Goal: Task Accomplishment & Management: Manage account settings

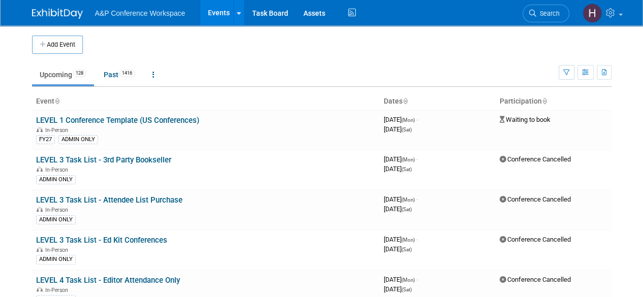
click at [546, 22] on li "Search" at bounding box center [546, 12] width 47 height 25
click at [545, 16] on span "Search" at bounding box center [547, 14] width 23 height 8
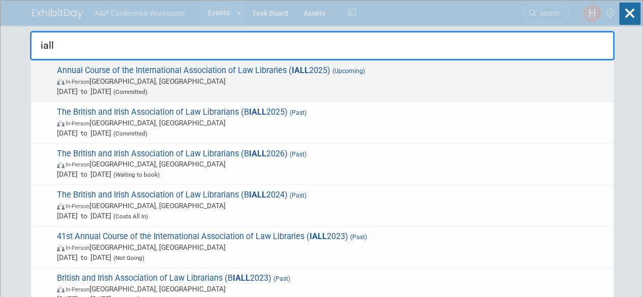
type input "iall"
click at [498, 71] on span "Annual Course of the International Association of Law Libraries ( IALL 2025) (U…" at bounding box center [331, 81] width 555 height 31
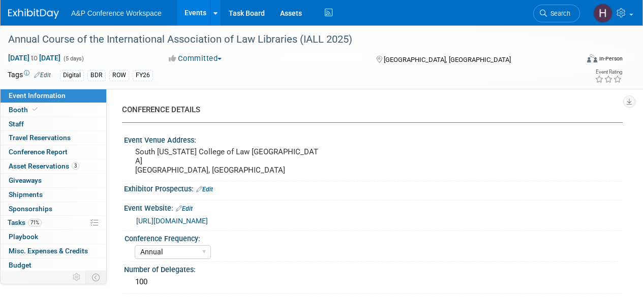
select select "Annual"
select select "Level 2"
select select "In-Person Booth"
select select "Libraries"
select select "Bloomsbury Digital Resources"
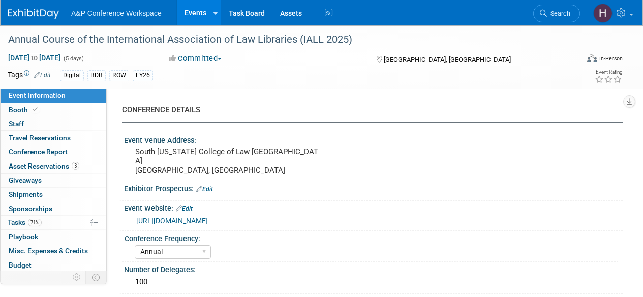
select select "[PERSON_NAME]"
select select "BDR Product Awareness and Trial Generation​"
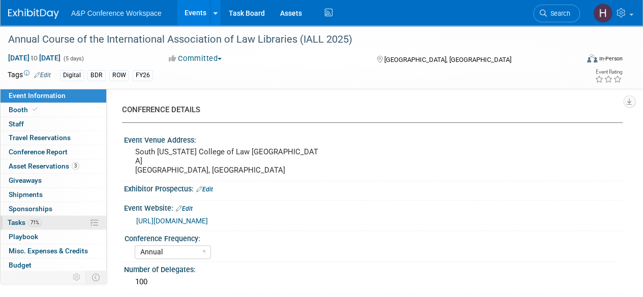
click at [44, 225] on link "71% Tasks 71%" at bounding box center [54, 223] width 106 height 14
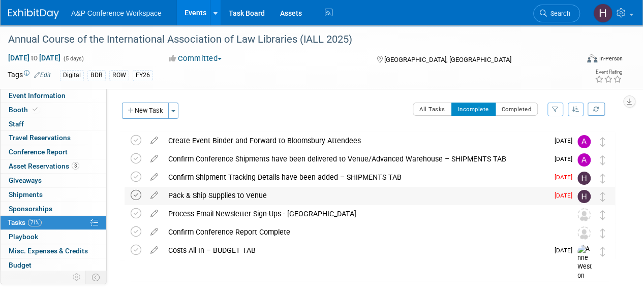
click at [139, 195] on icon at bounding box center [136, 195] width 11 height 11
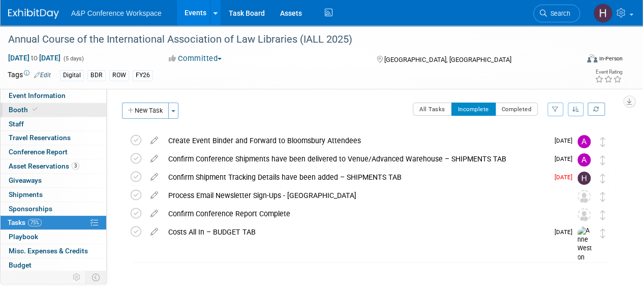
click at [62, 108] on link "Booth" at bounding box center [54, 110] width 106 height 14
select select "DIGI"
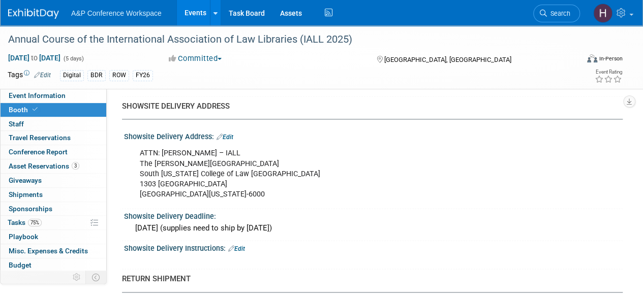
scroll to position [639, 0]
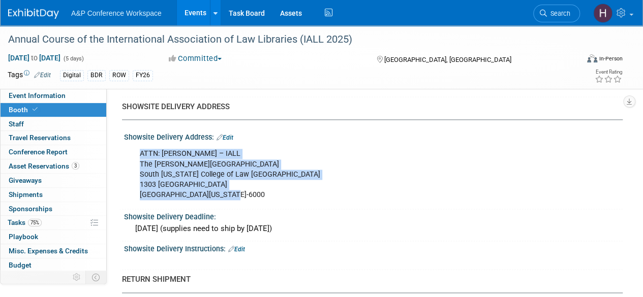
drag, startPoint x: 234, startPoint y: 190, endPoint x: 131, endPoint y: 155, distance: 108.5
click at [131, 155] on div "ATTN: Laura Edstrom – IALL The Fred Parks Law Library South Texas College of La…" at bounding box center [373, 173] width 499 height 65
click at [235, 152] on div "ATTN: Laura Edstrom – IALL The Fred Parks Law Library South Texas College of La…" at bounding box center [329, 174] width 392 height 61
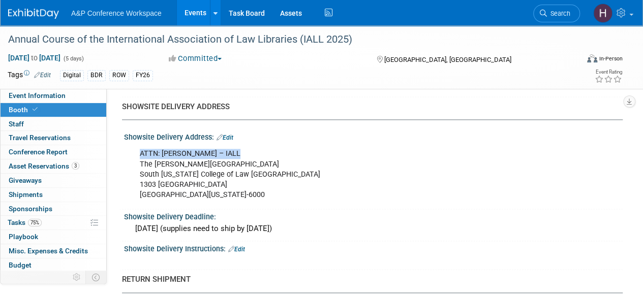
drag, startPoint x: 237, startPoint y: 154, endPoint x: 136, endPoint y: 150, distance: 101.8
click at [136, 150] on div "ATTN: Laura Edstrom – IALL The Fred Parks Law Library South Texas College of La…" at bounding box center [329, 174] width 392 height 61
copy div "ATTN: Laura Edstrom – IALL"
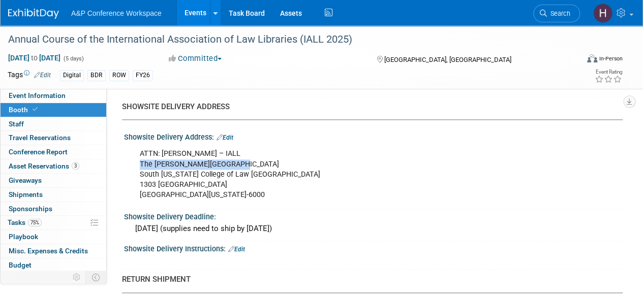
drag, startPoint x: 231, startPoint y: 158, endPoint x: 141, endPoint y: 159, distance: 89.5
click at [141, 159] on div "ATTN: Laura Edstrom – IALL The Fred Parks Law Library South Texas College of La…" at bounding box center [329, 174] width 392 height 61
copy div "The Fred Parks Law Library"
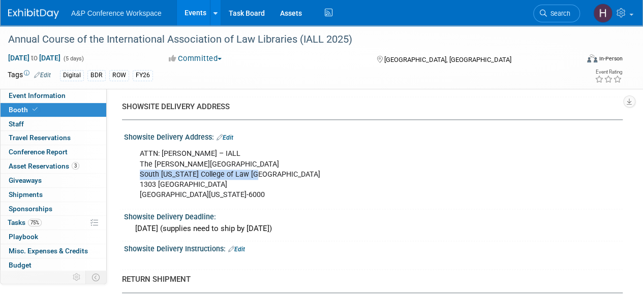
drag, startPoint x: 140, startPoint y: 171, endPoint x: 274, endPoint y: 170, distance: 133.7
click at [274, 170] on div "ATTN: Laura Edstrom – IALL The Fred Parks Law Library South Texas College of La…" at bounding box center [329, 174] width 392 height 61
copy div "South Texas College of Law Houston"
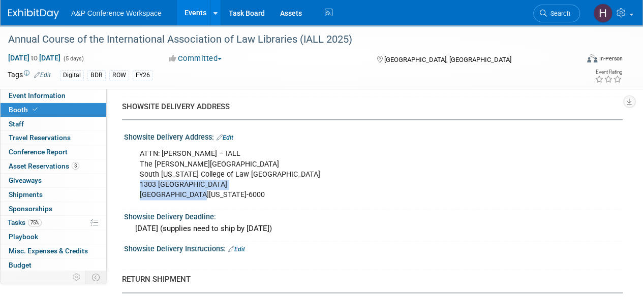
drag, startPoint x: 196, startPoint y: 187, endPoint x: 138, endPoint y: 179, distance: 58.4
click at [138, 179] on div "ATTN: Laura Edstrom – IALL The Fred Parks Law Library South Texas College of La…" at bounding box center [329, 174] width 392 height 61
click at [164, 176] on div "ATTN: Laura Edstrom – IALL The Fred Parks Law Library South Texas College of La…" at bounding box center [329, 174] width 392 height 61
drag, startPoint x: 197, startPoint y: 178, endPoint x: 139, endPoint y: 183, distance: 58.1
click at [139, 183] on div "ATTN: Laura Edstrom – IALL The Fred Parks Law Library South Texas College of La…" at bounding box center [329, 174] width 392 height 61
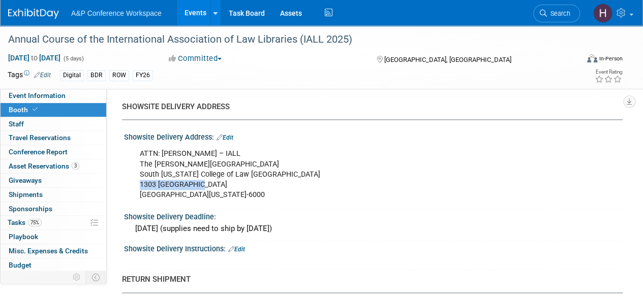
copy div "1303 San Jacinto"
drag, startPoint x: 235, startPoint y: 151, endPoint x: 139, endPoint y: 152, distance: 96.1
click at [139, 152] on div "ATTN: Laura Edstrom – IALL The Fred Parks Law Library South Texas College of La…" at bounding box center [329, 174] width 392 height 61
copy div "ATTN: Laura Edstrom – IALL"
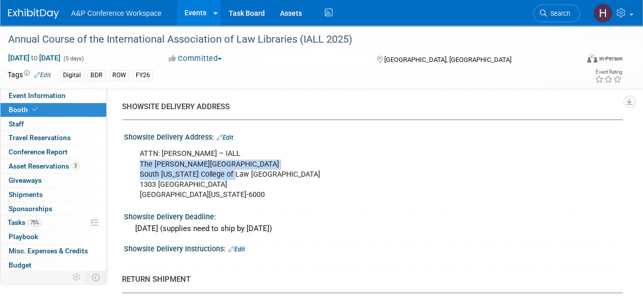
drag, startPoint x: 236, startPoint y: 166, endPoint x: 132, endPoint y: 162, distance: 103.8
click at [133, 162] on div "ATTN: Laura Edstrom – IALL The Fred Parks Law Library South Texas College of La…" at bounding box center [329, 174] width 392 height 61
click at [170, 160] on div "ATTN: Laura Edstrom – IALL The Fred Parks Law Library South Texas College of La…" at bounding box center [329, 174] width 392 height 61
drag, startPoint x: 230, startPoint y: 158, endPoint x: 134, endPoint y: 160, distance: 96.1
click at [134, 160] on div "ATTN: Laura Edstrom – IALL The Fred Parks Law Library South Texas College of La…" at bounding box center [329, 174] width 392 height 61
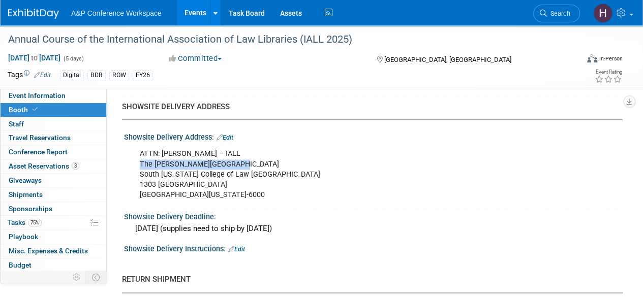
copy div "The Fred Parks Law Library"
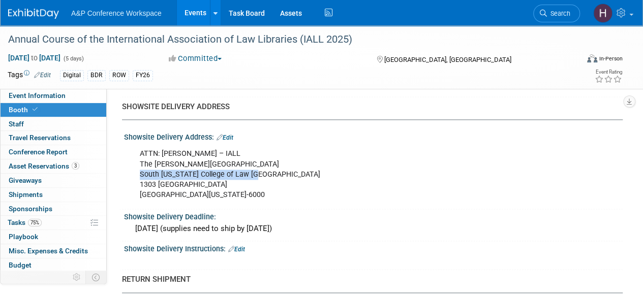
drag, startPoint x: 259, startPoint y: 172, endPoint x: 137, endPoint y: 168, distance: 122.6
click at [137, 168] on div "ATTN: Laura Edstrom – IALL The Fred Parks Law Library South Texas College of La…" at bounding box center [329, 174] width 392 height 61
copy div "South Texas College of Law Houston"
drag, startPoint x: 196, startPoint y: 184, endPoint x: 134, endPoint y: 184, distance: 62.0
click at [134, 184] on div "ATTN: Laura Edstrom – IALL The Fred Parks Law Library South Texas College of La…" at bounding box center [329, 174] width 392 height 61
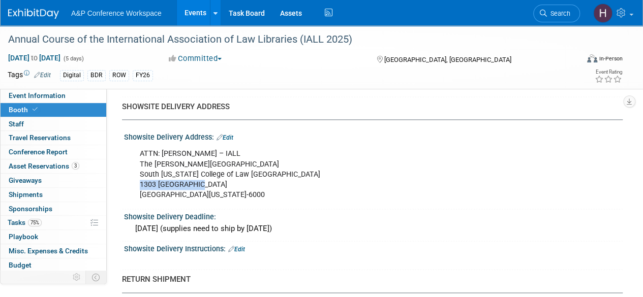
copy div "1303 San Jacinto"
drag, startPoint x: 238, startPoint y: 194, endPoint x: 191, endPoint y: 194, distance: 47.3
click at [191, 194] on div "ATTN: Laura Edstrom – IALL The Fred Parks Law Library South Texas College of La…" at bounding box center [329, 174] width 392 height 61
copy div "77002-6000"
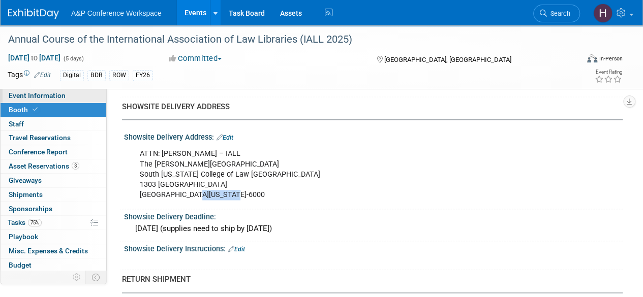
click at [31, 95] on span "Event Information" at bounding box center [37, 96] width 57 height 8
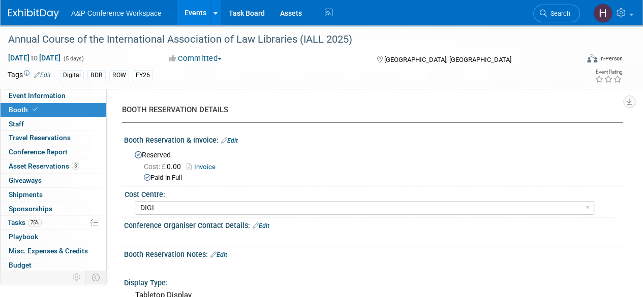
select select "Annual"
select select "Level 2"
select select "In-Person Booth"
select select "Libraries"
select select "Bloomsbury Digital Resources"
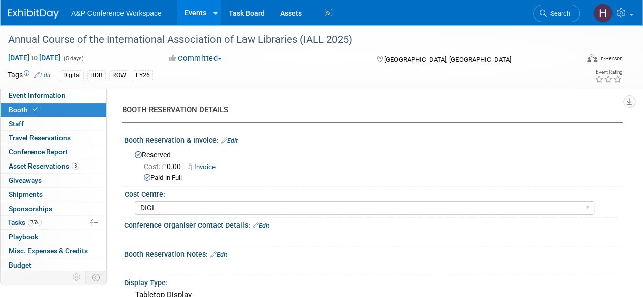
select select "Amanda Oney"
select select "Michelle Kelly"
select select "Louise Morgan"
select select "BDR Product Awareness and Trial Generation​"
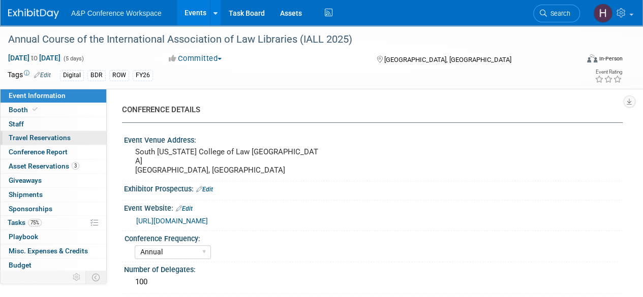
drag, startPoint x: 133, startPoint y: 167, endPoint x: 86, endPoint y: 134, distance: 56.9
click at [133, 167] on div "South Texas College of Law Houston Houston, TX" at bounding box center [228, 161] width 193 height 33
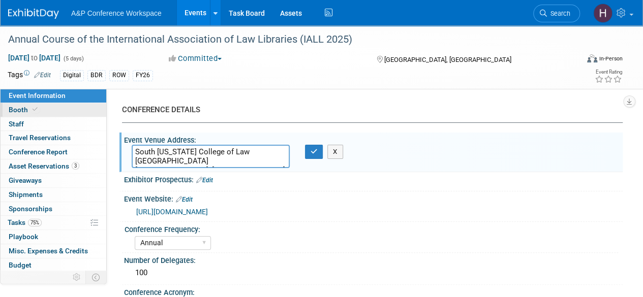
click at [24, 113] on span "Booth" at bounding box center [24, 110] width 31 height 8
select select "DIGI"
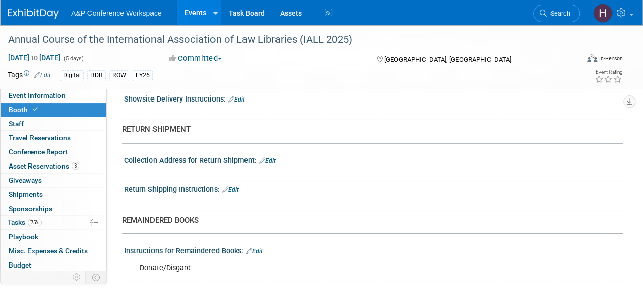
scroll to position [789, 0]
click at [43, 218] on link "75% Tasks 75%" at bounding box center [54, 223] width 106 height 14
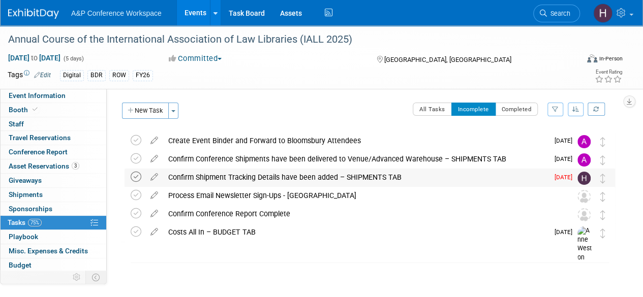
click at [132, 174] on icon at bounding box center [136, 177] width 11 height 11
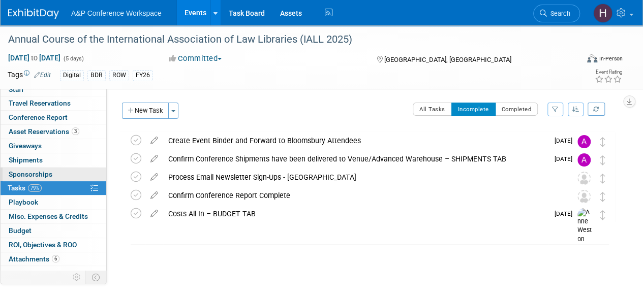
scroll to position [37, 0]
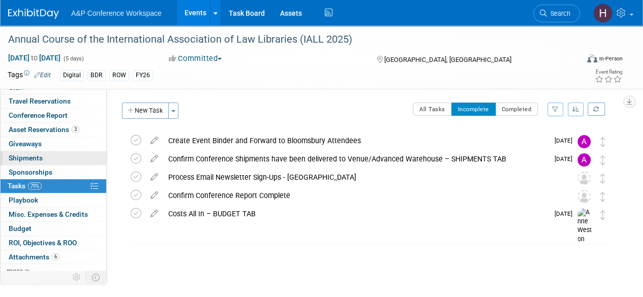
click at [42, 157] on span "Shipments 0" at bounding box center [26, 158] width 34 height 8
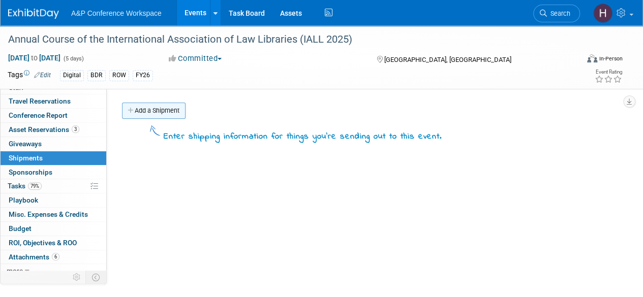
click at [171, 114] on link "Add a Shipment" at bounding box center [154, 111] width 64 height 16
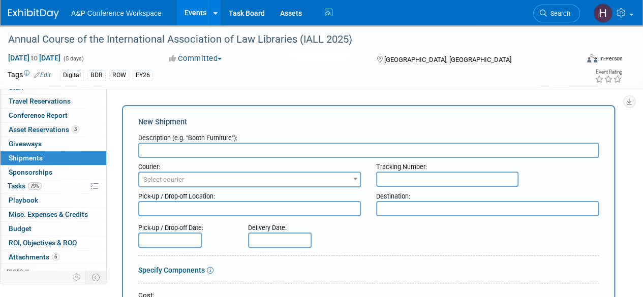
scroll to position [0, 0]
click at [296, 151] on input "text" at bounding box center [368, 150] width 461 height 15
type input "Supplies & PODs"
click at [269, 179] on span "Select courier" at bounding box center [249, 180] width 221 height 14
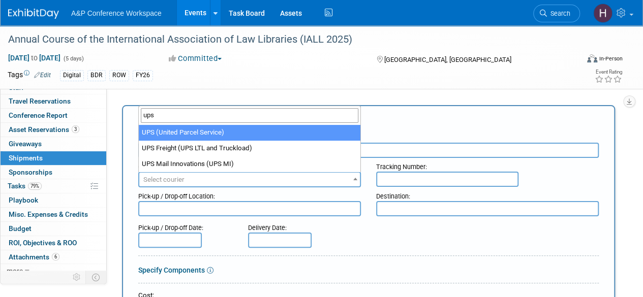
type input "ups"
select select "508"
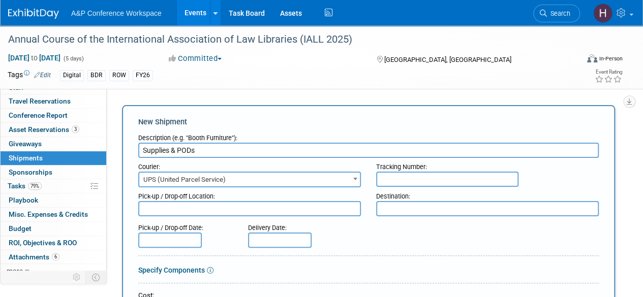
click at [424, 186] on input "text" at bounding box center [447, 179] width 142 height 15
paste input "1Z786Y0X0390994996"
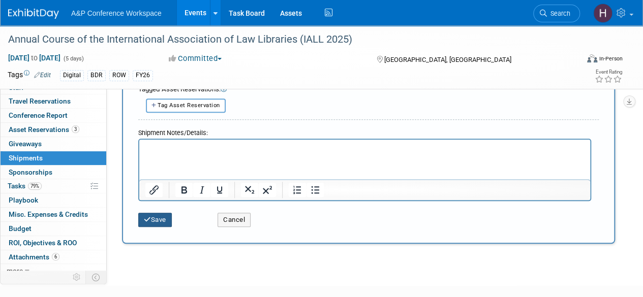
type input "1Z786Y0X0390994996"
click at [149, 217] on icon "submit" at bounding box center [147, 220] width 7 height 7
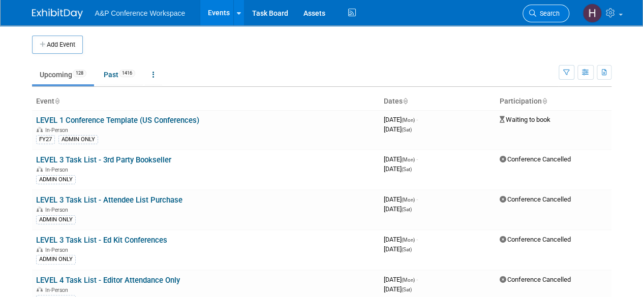
drag, startPoint x: 0, startPoint y: 0, endPoint x: 553, endPoint y: 20, distance: 553.1
click at [553, 20] on link "Search" at bounding box center [546, 14] width 47 height 18
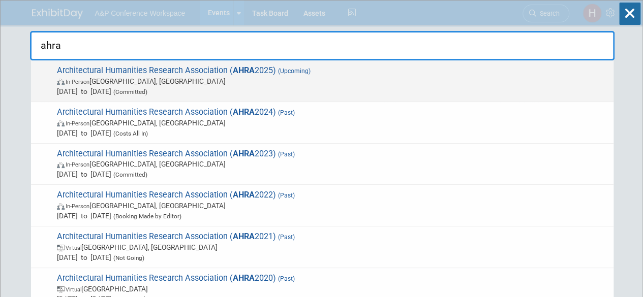
type input "ahra"
click at [490, 67] on span "Architectural Humanities Research Association ( AHRA 2025) (Upcoming) In-Person…" at bounding box center [331, 81] width 555 height 31
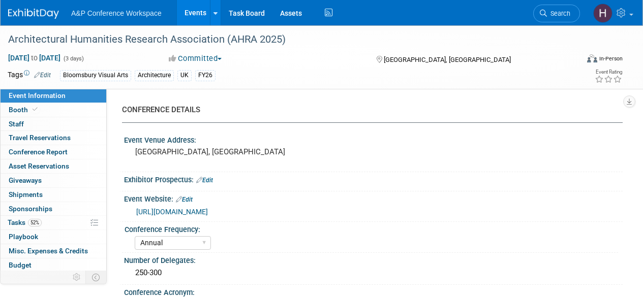
select select "Annual"
select select "Level 2"
select select "In-Person Booth"
select select "Architecture"
select select "Bloomsbury Visual Arts"
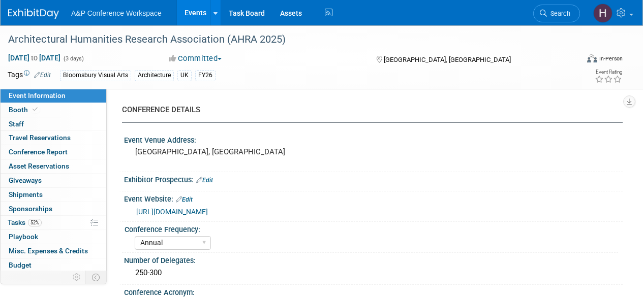
select select "Matt Hambridge"
select select "Carly Bull"
select select "Jack Solloway"
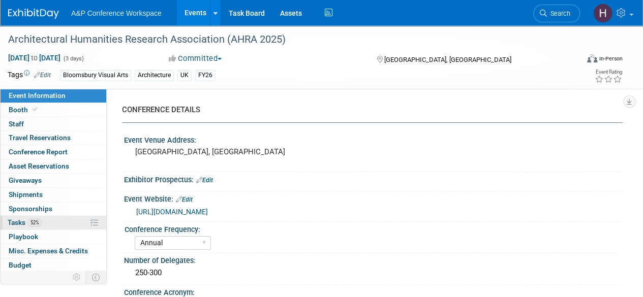
click at [66, 223] on link "52% Tasks 52%" at bounding box center [54, 223] width 106 height 14
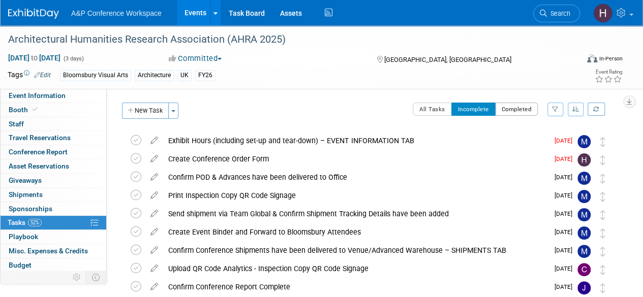
click at [514, 104] on button "Completed" at bounding box center [516, 109] width 43 height 13
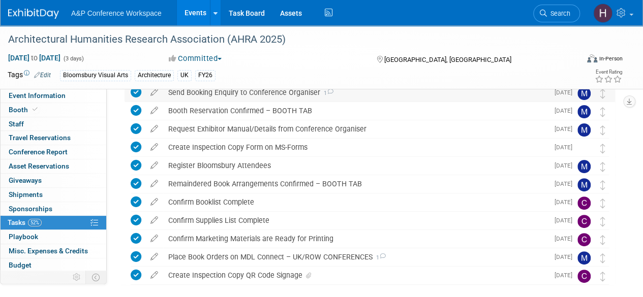
scroll to position [61, 0]
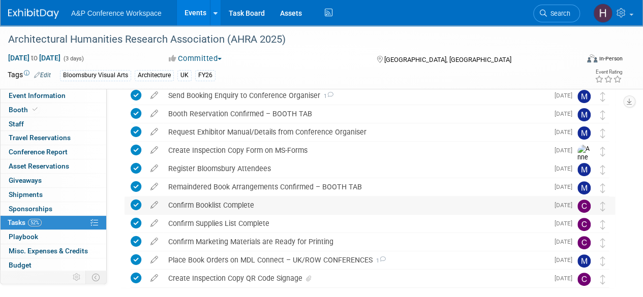
click at [228, 212] on div "Confirm Booklist Complete" at bounding box center [355, 205] width 385 height 17
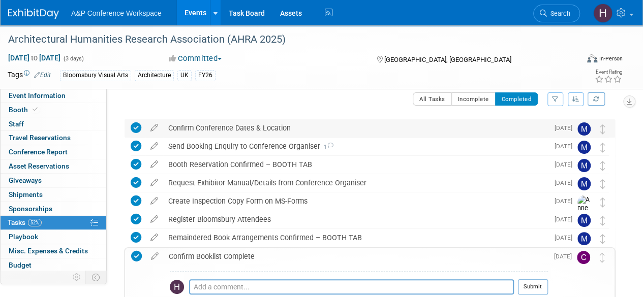
scroll to position [4, 0]
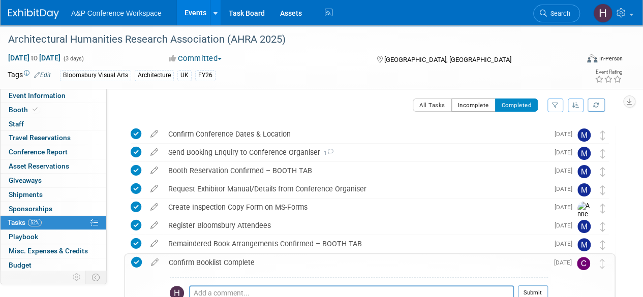
click at [472, 101] on button "Incomplete" at bounding box center [474, 105] width 44 height 13
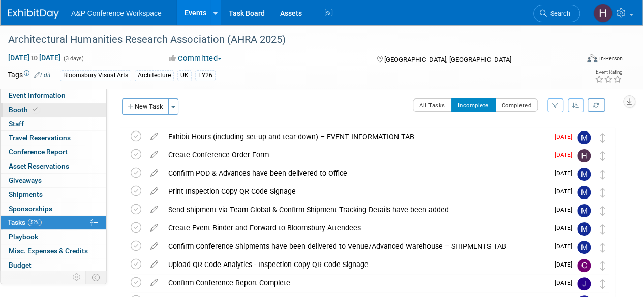
click at [53, 109] on link "Booth" at bounding box center [54, 110] width 106 height 14
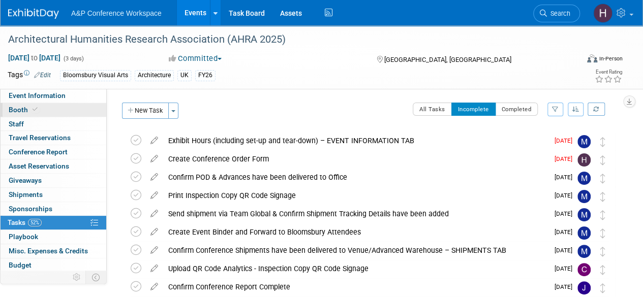
select select "BGBG"
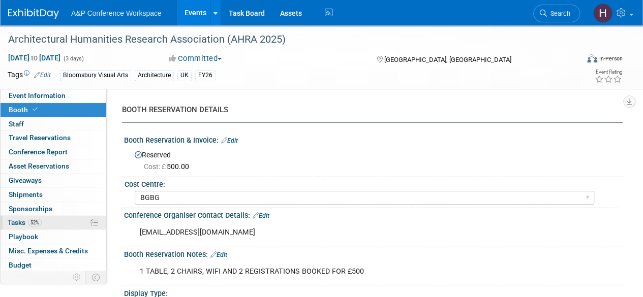
click at [44, 218] on link "52% Tasks 52%" at bounding box center [54, 223] width 106 height 14
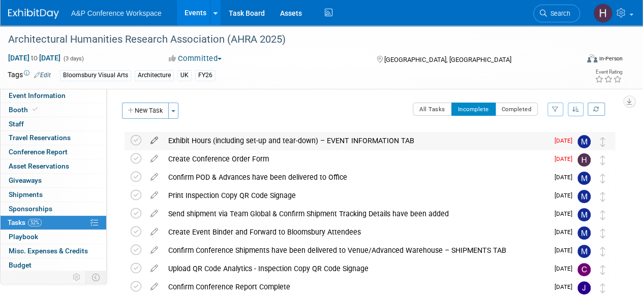
click at [156, 139] on icon at bounding box center [154, 138] width 18 height 13
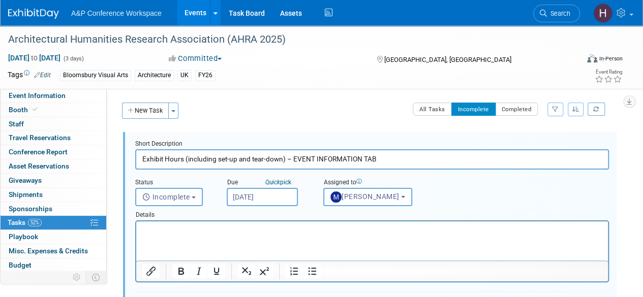
click at [43, 222] on link "52% Tasks 52%" at bounding box center [54, 223] width 106 height 14
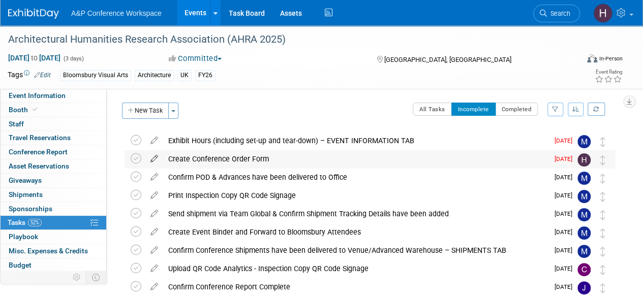
click at [152, 157] on icon at bounding box center [154, 157] width 18 height 13
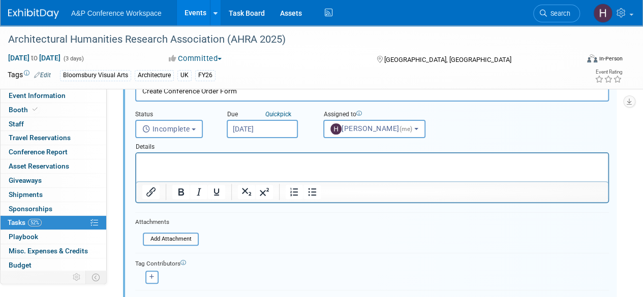
scroll to position [88, 0]
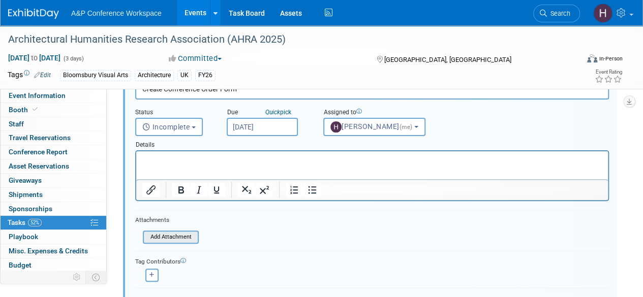
click at [177, 242] on div "Add Attachment" at bounding box center [171, 237] width 56 height 13
click at [164, 236] on input "file" at bounding box center [146, 237] width 104 height 11
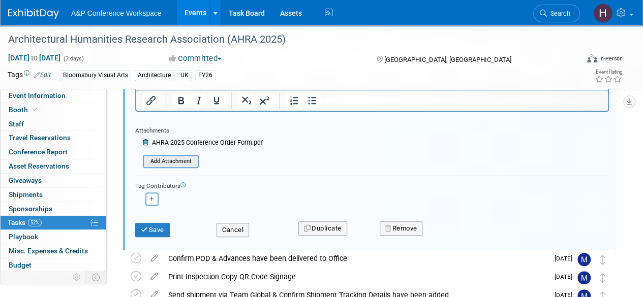
scroll to position [184, 0]
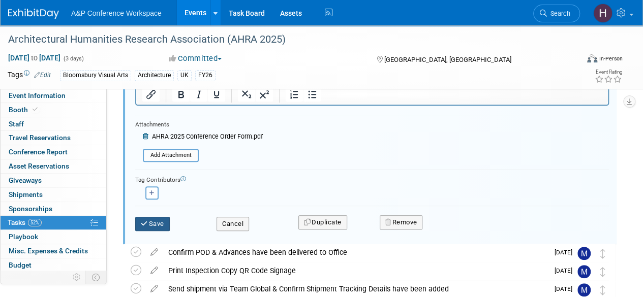
click at [146, 221] on icon "submit" at bounding box center [145, 224] width 8 height 7
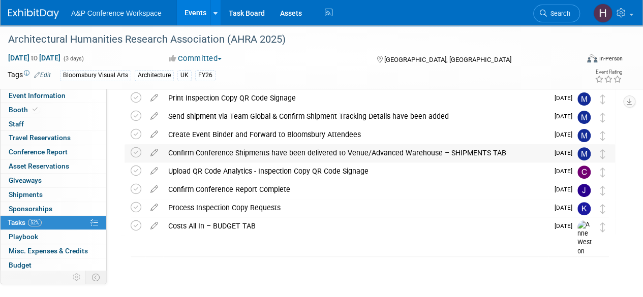
scroll to position [0, 0]
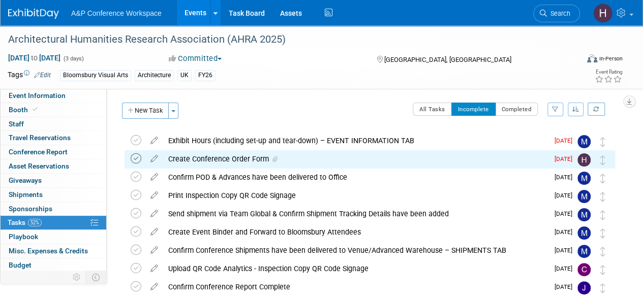
click at [134, 157] on icon at bounding box center [136, 159] width 11 height 11
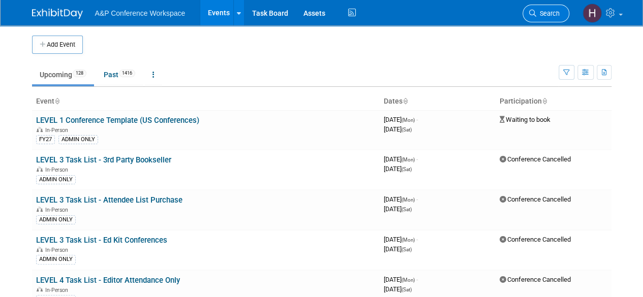
click at [543, 11] on span "Search" at bounding box center [547, 14] width 23 height 8
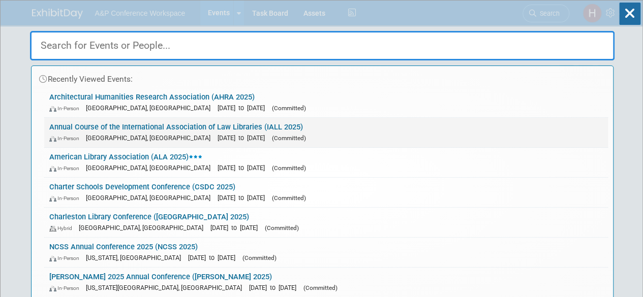
click at [331, 138] on div "In-Person Houston, TX Oct 19, 2025 to Oct 23, 2025 (Committed)" at bounding box center [326, 138] width 554 height 11
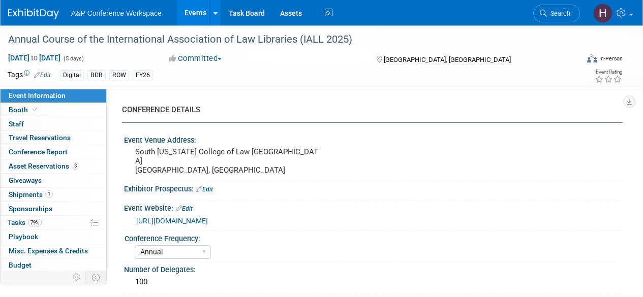
select select "Annual"
select select "Level 2"
select select "In-Person Booth"
select select "Libraries"
select select "Bloomsbury Digital Resources"
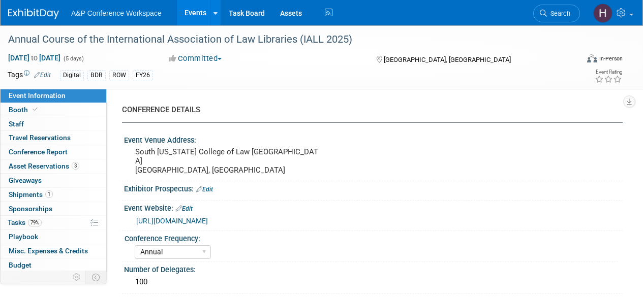
select select "Amanda Oney"
select select "Michelle Kelly"
select select "Louise Morgan"
select select "BDR Product Awareness and Trial Generation​"
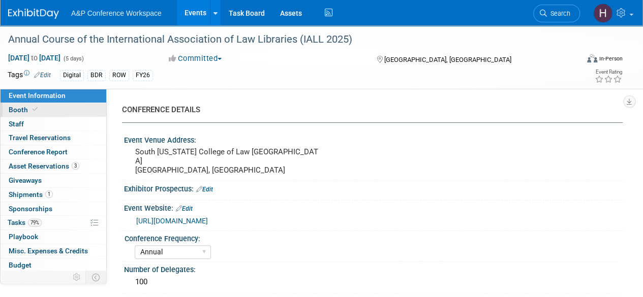
click at [40, 114] on link "Booth" at bounding box center [54, 110] width 106 height 14
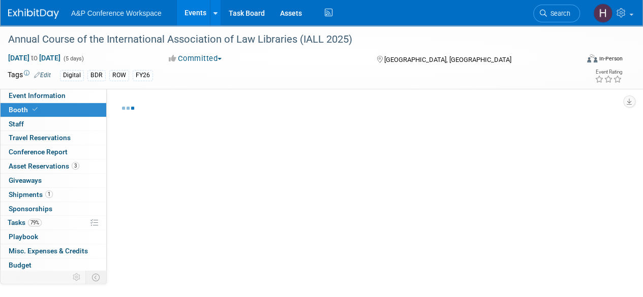
select select "DIGI"
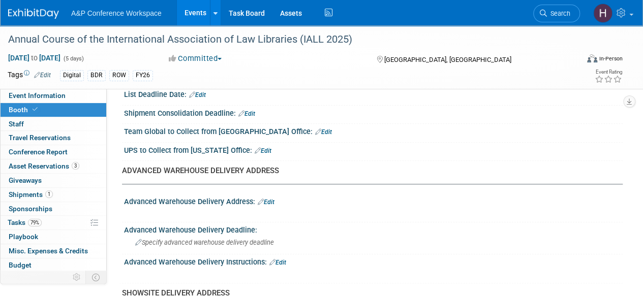
scroll to position [451, 0]
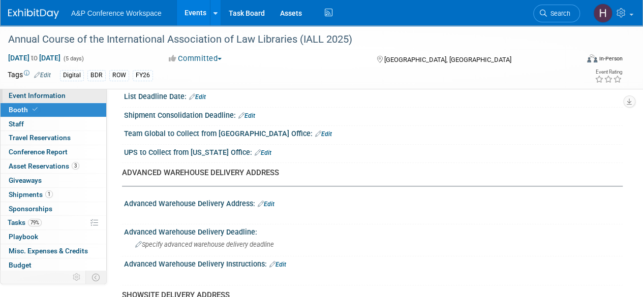
click at [47, 93] on span "Event Information" at bounding box center [37, 96] width 57 height 8
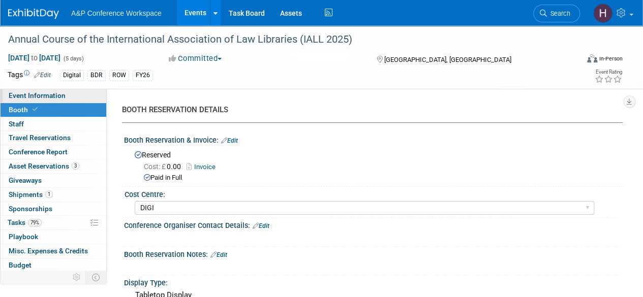
select select "Annual"
select select "Level 2"
select select "In-Person Booth"
select select "Libraries"
select select "Bloomsbury Digital Resources"
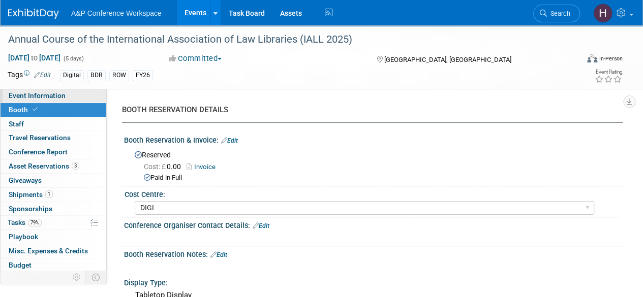
select select "Amanda Oney"
select select "[PERSON_NAME]"
select select "BDR Product Awareness and Trial Generation​"
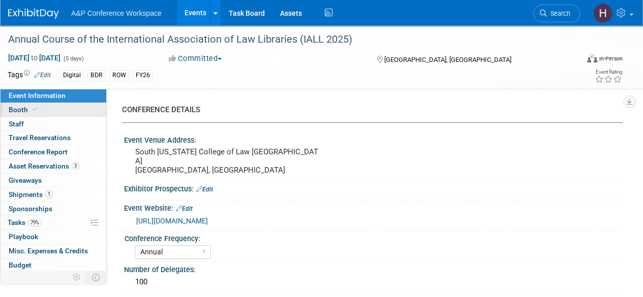
click at [46, 108] on link "Booth" at bounding box center [54, 110] width 106 height 14
select select "DIGI"
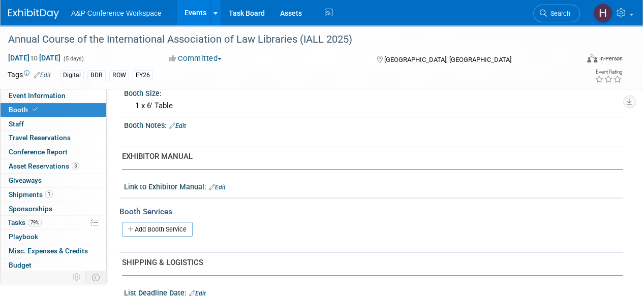
scroll to position [98, 0]
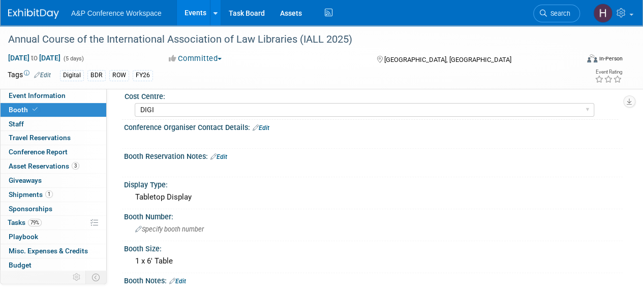
click at [458, 53] on div "[GEOGRAPHIC_DATA], [GEOGRAPHIC_DATA]" at bounding box center [446, 59] width 142 height 12
click at [78, 100] on link "Event Information" at bounding box center [54, 96] width 106 height 14
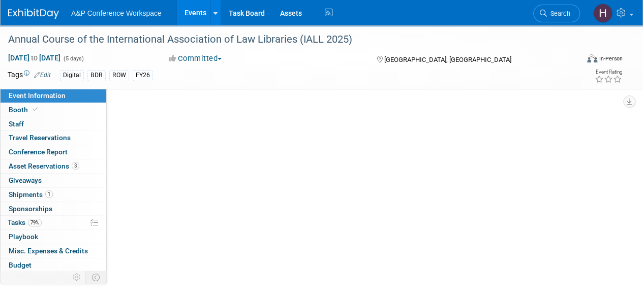
scroll to position [0, 0]
select select "Annual"
select select "Level 2"
select select "In-Person Booth"
select select "Libraries"
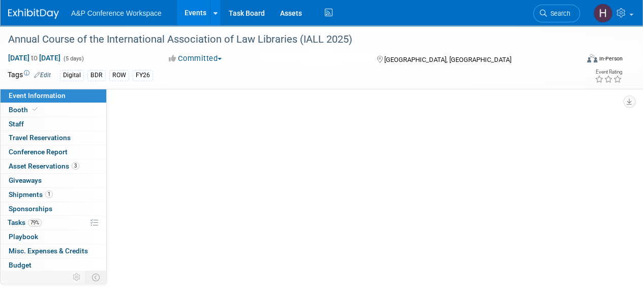
select select "Bloomsbury Digital Resources"
select select "Amanda Oney"
select select "[PERSON_NAME]"
select select "BDR Product Awareness and Trial Generation​"
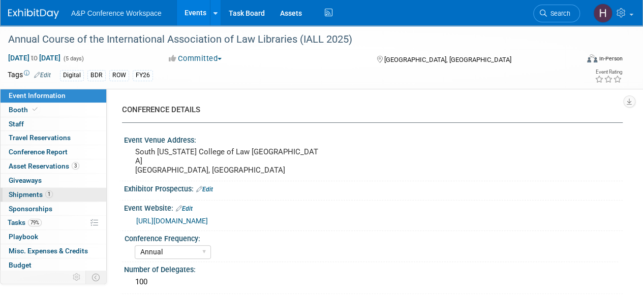
click at [48, 191] on span "1" at bounding box center [49, 195] width 8 height 8
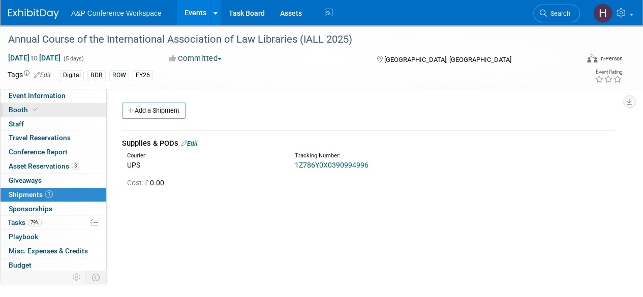
click at [46, 109] on link "Booth" at bounding box center [54, 110] width 106 height 14
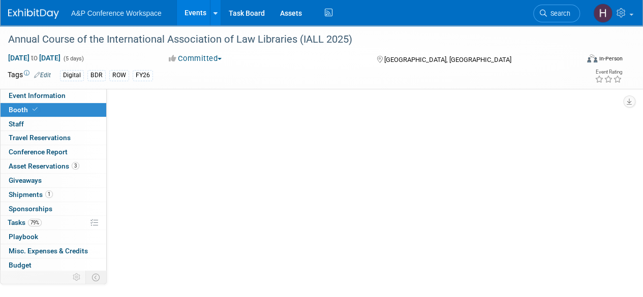
select select "DIGI"
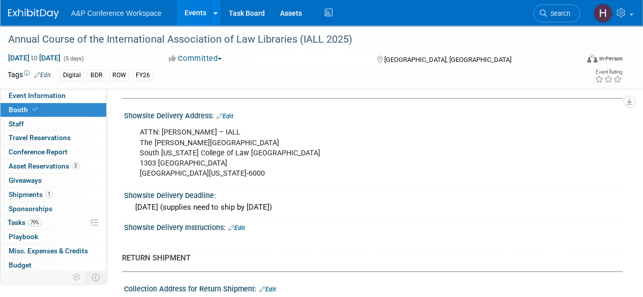
scroll to position [665, 0]
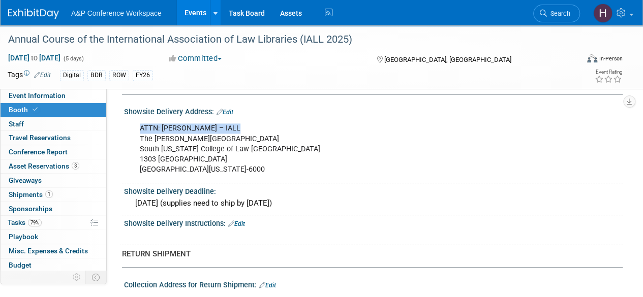
drag, startPoint x: 231, startPoint y: 126, endPoint x: 139, endPoint y: 126, distance: 91.5
click at [139, 126] on div "ATTN: Laura Edstrom – IALL The Fred Parks Law Library South Texas College of La…" at bounding box center [329, 148] width 392 height 61
copy div "ATTN: Laura Edstrom – IALL"
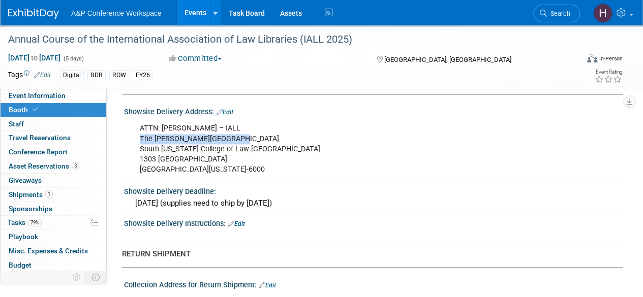
drag, startPoint x: 243, startPoint y: 134, endPoint x: 139, endPoint y: 135, distance: 103.7
click at [139, 135] on div "ATTN: Laura Edstrom – IALL The Fred Parks Law Library South Texas College of La…" at bounding box center [329, 148] width 392 height 61
copy div "The Fred Parks Law Library"
click at [139, 135] on div "ATTN: Laura Edstrom – IALL The Fred Parks Law Library South Texas College of La…" at bounding box center [329, 148] width 392 height 61
drag, startPoint x: 262, startPoint y: 147, endPoint x: 139, endPoint y: 145, distance: 122.6
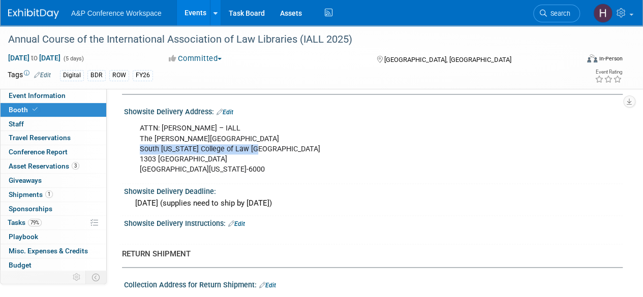
click at [139, 145] on div "ATTN: Laura Edstrom – IALL The Fred Parks Law Library South Texas College of La…" at bounding box center [329, 148] width 392 height 61
copy div "South Texas College of Law Houston"
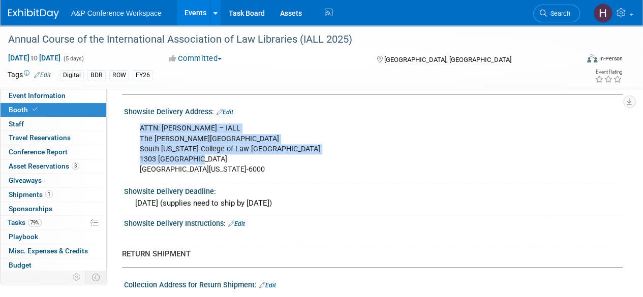
drag, startPoint x: 201, startPoint y: 154, endPoint x: 125, endPoint y: 160, distance: 76.1
click at [125, 160] on div "ATTN: Laura Edstrom – IALL The Fred Parks Law Library South Texas College of La…" at bounding box center [373, 148] width 499 height 65
click at [184, 145] on div "ATTN: Laura Edstrom – IALL The Fred Parks Law Library South Texas College of La…" at bounding box center [329, 148] width 392 height 61
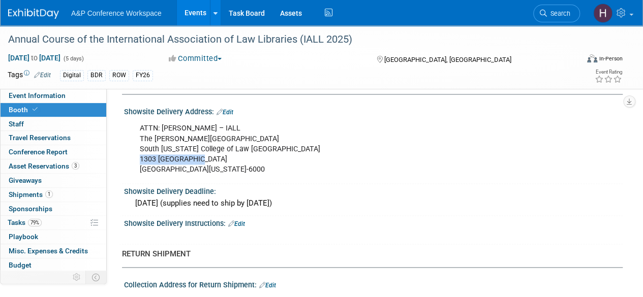
drag, startPoint x: 200, startPoint y: 152, endPoint x: 139, endPoint y: 159, distance: 61.4
click at [139, 159] on div "ATTN: Laura Edstrom – IALL The Fred Parks Law Library South Texas College of La…" at bounding box center [329, 148] width 392 height 61
copy div "1303 San Jacinto"
drag, startPoint x: 244, startPoint y: 162, endPoint x: 193, endPoint y: 169, distance: 51.3
click at [193, 169] on div "ATTN: Laura Edstrom – IALL The Fred Parks Law Library South Texas College of La…" at bounding box center [329, 148] width 392 height 61
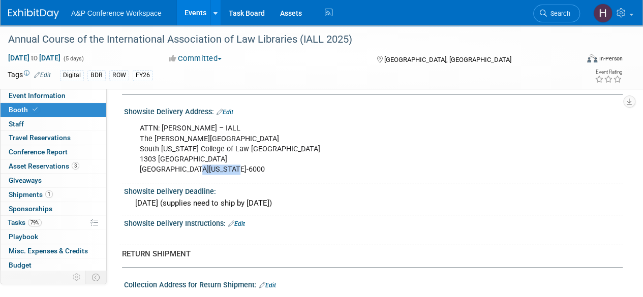
copy div "77002-6000"
click at [17, 216] on link "79% Tasks 79%" at bounding box center [54, 223] width 106 height 14
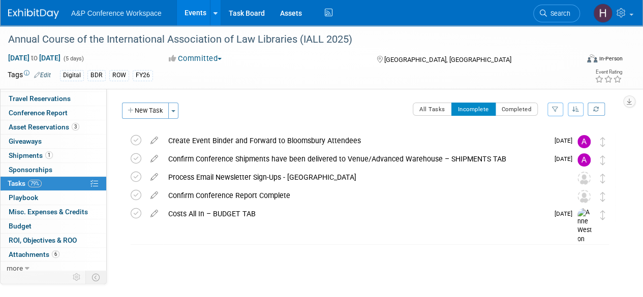
scroll to position [42, 0]
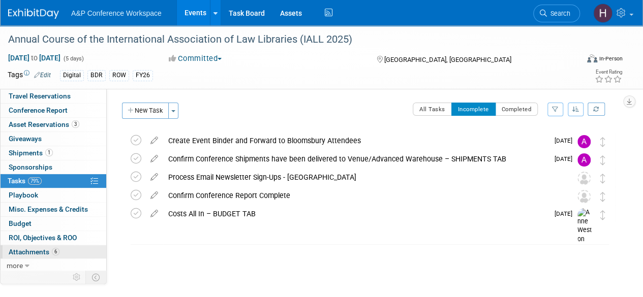
click at [34, 254] on span "Attachments 6" at bounding box center [34, 252] width 51 height 8
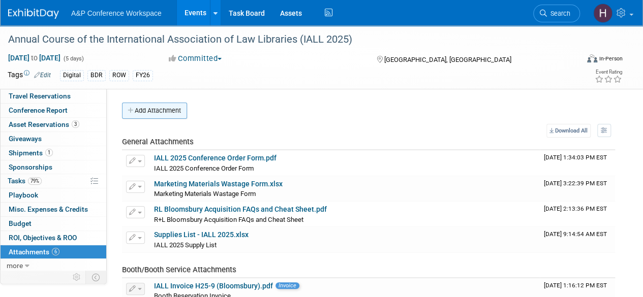
click at [165, 112] on button "Add Attachment" at bounding box center [154, 111] width 65 height 16
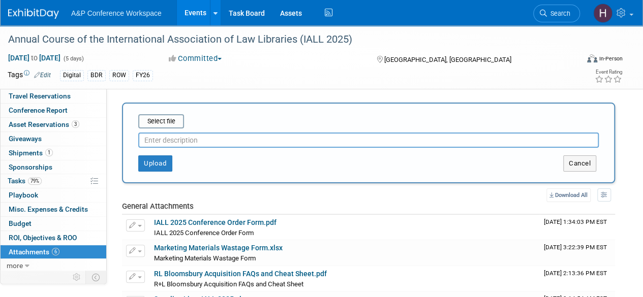
click at [236, 138] on input "text" at bounding box center [368, 140] width 461 height 15
type input "IALL Return Labels"
click at [181, 123] on input "file" at bounding box center [122, 121] width 121 height 12
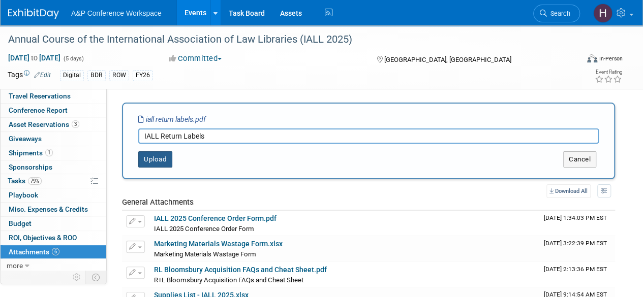
click at [164, 158] on button "Upload" at bounding box center [155, 160] width 34 height 16
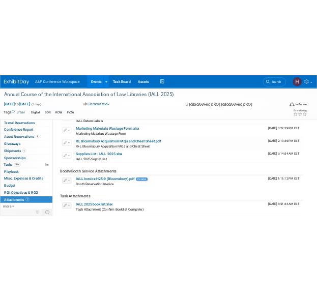
scroll to position [101, 0]
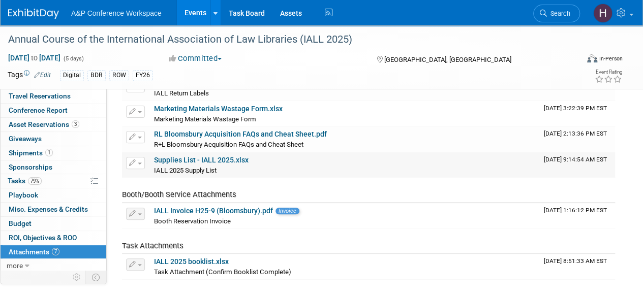
click at [209, 161] on link "Supplies List - IALL 2025.xlsx" at bounding box center [201, 160] width 95 height 8
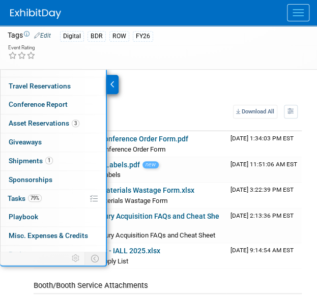
scroll to position [50, 0]
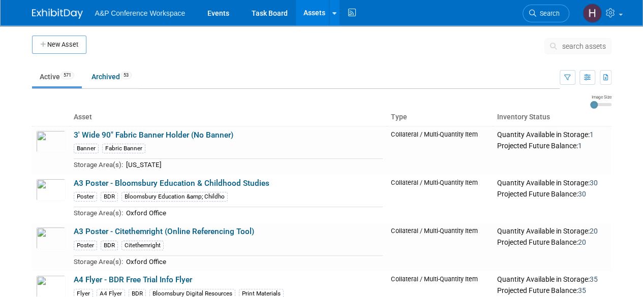
click at [568, 48] on span "search assets" at bounding box center [584, 46] width 44 height 8
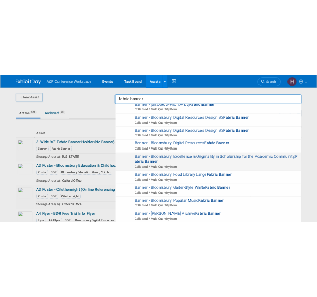
scroll to position [33, 0]
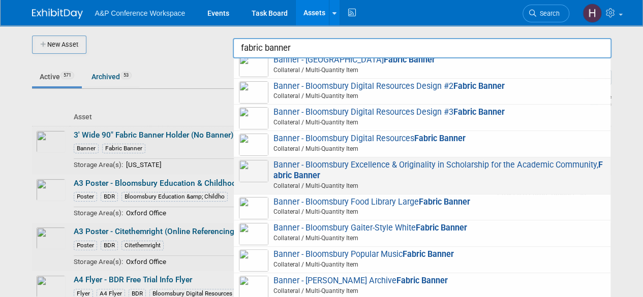
click at [402, 168] on span "Banner - Bloomsbury Excellence & Originality in Scholarship for the Academic Co…" at bounding box center [422, 176] width 367 height 32
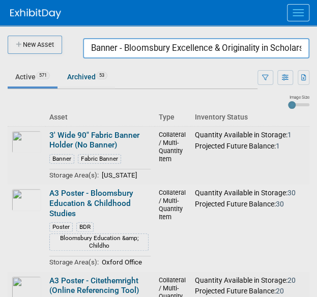
drag, startPoint x: 98, startPoint y: 50, endPoint x: 324, endPoint y: 67, distance: 227.4
click at [317, 67] on html "A&P Conference Workspace Events Task Board Assets New Asset Search Assets Bulk …" at bounding box center [158, 148] width 317 height 297
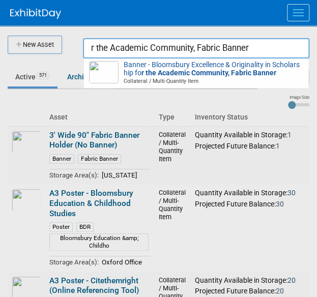
drag, startPoint x: 267, startPoint y: 44, endPoint x: 25, endPoint y: 31, distance: 242.4
click at [25, 31] on body "A&P Conference Workspace Events Task Board Assets New Asset Search Assets Bulk …" at bounding box center [158, 148] width 317 height 297
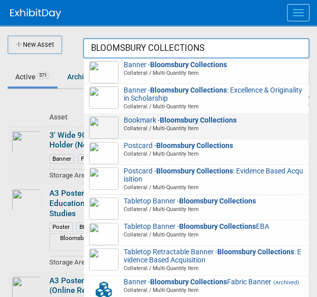
click at [154, 124] on span "Bookmark - Bloomsbury Collections Collateral / Multi-Quantity Item" at bounding box center [196, 124] width 214 height 16
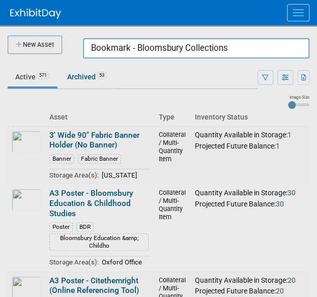
drag, startPoint x: 244, startPoint y: 44, endPoint x: 67, endPoint y: 20, distance: 178.6
click at [67, 20] on body "A&P Conference Workspace Events Task Board Assets New Asset Search Assets Bulk …" at bounding box center [158, 148] width 317 height 297
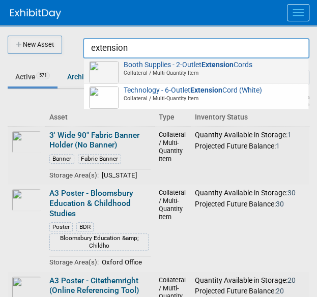
click at [155, 71] on span "Collateral / Multi-Quantity Item" at bounding box center [197, 72] width 211 height 7
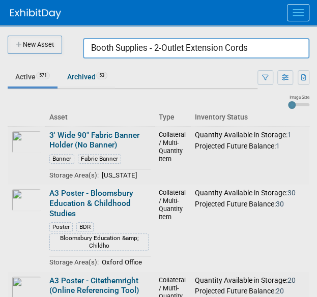
drag, startPoint x: 258, startPoint y: 53, endPoint x: 54, endPoint y: 11, distance: 207.7
click at [86, 19] on body "A&P Conference Workspace Events Task Board Assets New Asset Search Assets Bulk …" at bounding box center [158, 148] width 317 height 297
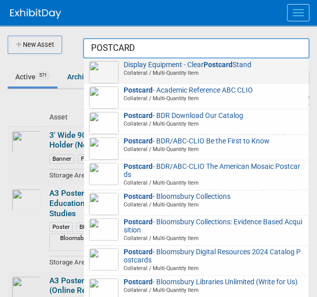
click at [136, 70] on span "Collateral / Multi-Quantity Item" at bounding box center [197, 72] width 211 height 7
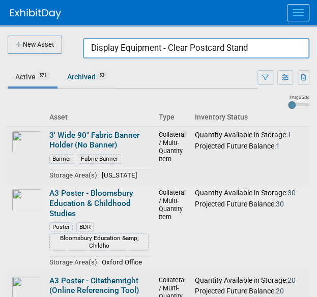
drag, startPoint x: 252, startPoint y: 45, endPoint x: 14, endPoint y: 19, distance: 239.4
click at [23, 19] on body "A&P Conference Workspace Events Task Board Assets New Asset Search Assets Bulk …" at bounding box center [158, 148] width 317 height 297
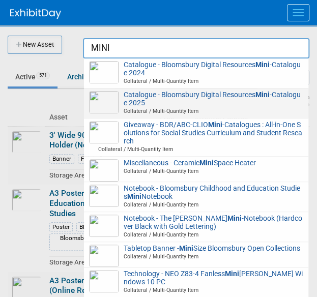
click at [164, 94] on span "Catalogue - Bloomsbury Digital Resources Mini -Catalogue 2025 Collateral / Mult…" at bounding box center [196, 103] width 214 height 24
type input "Catalogue - Bloomsbury Digital Resources Mini-Catalogue 2025"
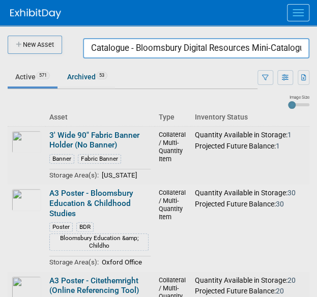
drag, startPoint x: 80, startPoint y: 42, endPoint x: 196, endPoint y: 50, distance: 116.2
click at [237, 55] on body "A&P Conference Workspace Events Task Board Assets New Asset Search Assets Bulk …" at bounding box center [158, 148] width 317 height 297
click at [101, 48] on input "Catalogue - Bloomsbury Digital Resources Mini-Catalogue 2025" at bounding box center [196, 48] width 226 height 20
drag, startPoint x: 87, startPoint y: 46, endPoint x: 324, endPoint y: 51, distance: 237.5
click at [317, 51] on html "A&P Conference Workspace Events Task Board Assets New Asset Search Assets Bulk …" at bounding box center [158, 148] width 317 height 297
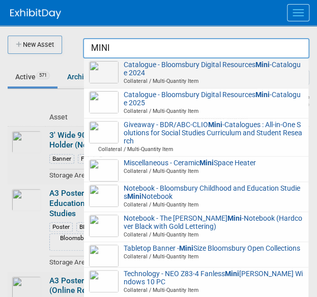
click at [262, 64] on strong "Mini" at bounding box center [262, 65] width 14 height 8
type input "Catalogue - Bloomsbury Digital Resources Mini-Catalogue 2024"
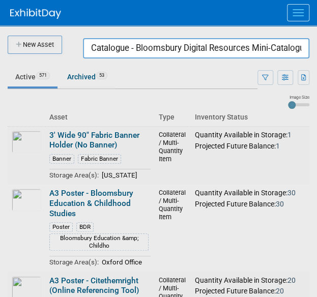
drag, startPoint x: 93, startPoint y: 53, endPoint x: 324, endPoint y: 81, distance: 233.5
click at [317, 81] on html "A&P Conference Workspace Events Task Board Assets New Asset Search Assets Bulk …" at bounding box center [158, 148] width 317 height 297
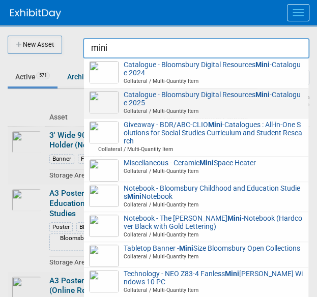
click at [235, 107] on span "Collateral / Multi-Quantity Item" at bounding box center [197, 110] width 211 height 7
type input "Catalogue - Bloomsbury Digital Resources Mini-Catalogue 2025"
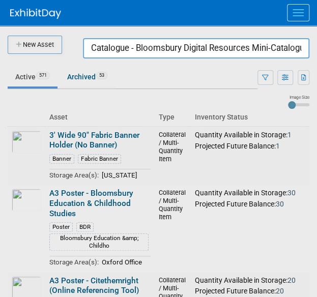
drag, startPoint x: 87, startPoint y: 47, endPoint x: 324, endPoint y: 51, distance: 237.0
click at [317, 51] on html "A&P Conference Workspace Events Task Board Assets New Asset Search Assets Bulk …" at bounding box center [158, 148] width 317 height 297
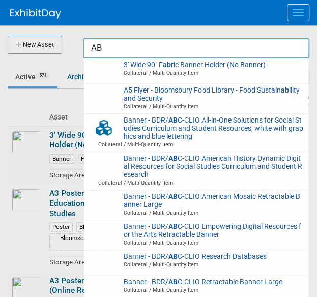
type input "A"
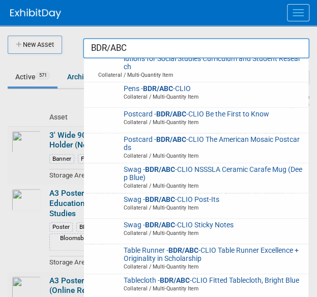
scroll to position [524, 0]
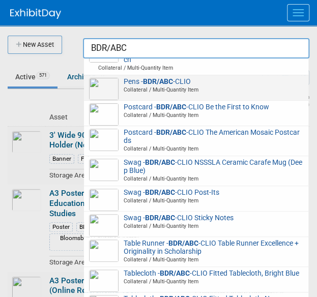
click at [145, 75] on div "Pens - BDR/ABC -CLIO Collateral / Multi-Quantity Item" at bounding box center [196, 87] width 224 height 25
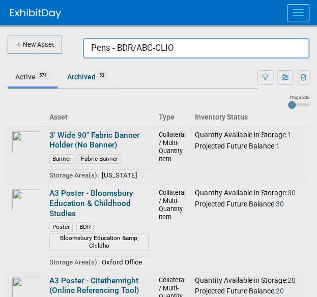
drag, startPoint x: 237, startPoint y: 57, endPoint x: 39, endPoint y: 50, distance: 198.4
click at [39, 50] on body "A&P Conference Workspace Events Task Board Assets New Asset Search Assets Bulk …" at bounding box center [158, 148] width 317 height 297
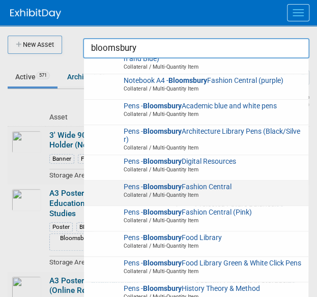
scroll to position [2527, 0]
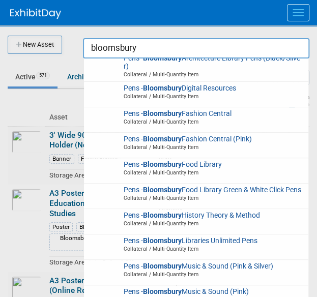
drag, startPoint x: 142, startPoint y: 44, endPoint x: 54, endPoint y: 45, distance: 87.5
click at [54, 45] on body "A&P Conference Workspace Events Task Board Assets New Asset Search Assets Bulk …" at bounding box center [158, 148] width 317 height 297
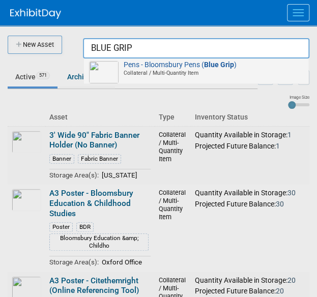
click at [187, 72] on span "Collateral / Multi-Quantity Item" at bounding box center [197, 72] width 211 height 7
type input "Pens - Bloomsbury Pens (Blue Grip)"
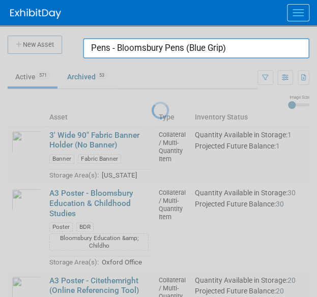
click at [159, 72] on div at bounding box center [159, 148] width 0 height 297
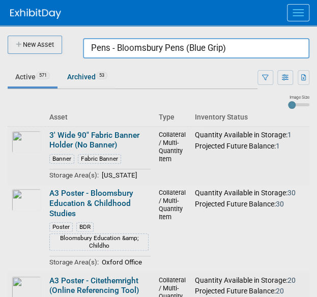
drag, startPoint x: 226, startPoint y: 57, endPoint x: 232, endPoint y: 55, distance: 6.6
click at [226, 57] on input "Pens - Bloomsbury Pens (Blue Grip)" at bounding box center [196, 48] width 226 height 20
drag, startPoint x: 237, startPoint y: 51, endPoint x: 42, endPoint y: 24, distance: 197.1
click at [42, 24] on body "A&P Conference Workspace Events Task Board Assets New Asset Search Assets Bulk …" at bounding box center [158, 148] width 317 height 297
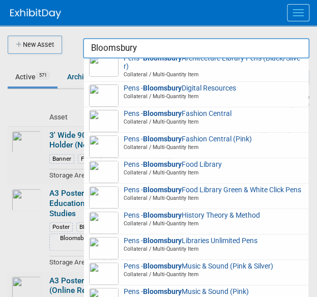
drag, startPoint x: 149, startPoint y: 55, endPoint x: 47, endPoint y: 33, distance: 104.1
click at [53, 34] on body "A&P Conference Workspace Events Task Board Assets New Asset Search Assets Bulk …" at bounding box center [158, 148] width 317 height 297
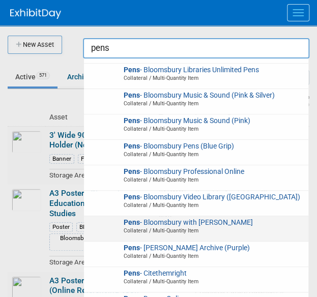
scroll to position [245, 0]
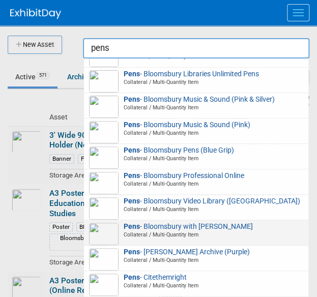
click at [158, 238] on span "Collateral / Multi-Quantity Item" at bounding box center [197, 234] width 211 height 7
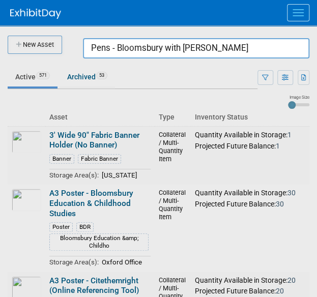
drag, startPoint x: 248, startPoint y: 56, endPoint x: 41, endPoint y: 43, distance: 207.9
click at [41, 43] on body "A&P Conference Workspace Events Task Board Assets New Asset Search Assets Bulk …" at bounding box center [158, 148] width 317 height 297
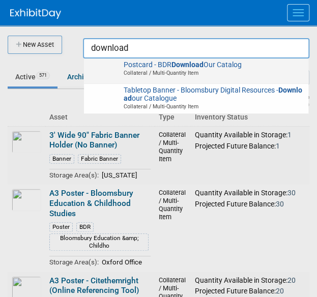
click at [122, 66] on span "Postcard - BDR Download Our Catalog Collateral / Multi-Quantity Item" at bounding box center [196, 69] width 214 height 16
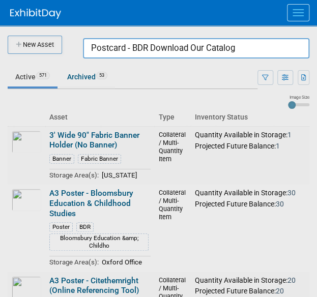
drag, startPoint x: 245, startPoint y: 47, endPoint x: 38, endPoint y: 52, distance: 207.0
click at [44, 52] on body "A&P Conference Workspace Events Task Board Assets New Asset Search Assets Bulk …" at bounding box center [158, 148] width 317 height 297
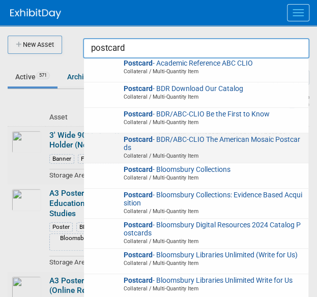
scroll to position [34, 0]
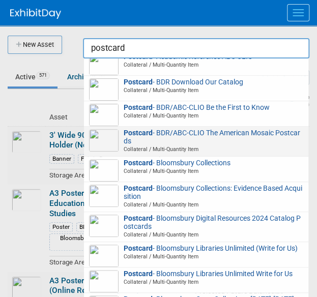
click at [167, 165] on span "Postcard - Bloomsbury Collections Collateral / Multi-Quantity Item" at bounding box center [196, 167] width 214 height 16
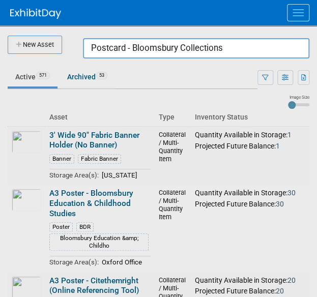
click at [271, 57] on input "Postcard - Bloomsbury Collections" at bounding box center [196, 48] width 226 height 20
drag, startPoint x: 256, startPoint y: 52, endPoint x: 48, endPoint y: 37, distance: 208.5
click at [48, 37] on body "A&P Conference Workspace Events Task Board Assets New Asset Search Assets Bulk …" at bounding box center [158, 148] width 317 height 297
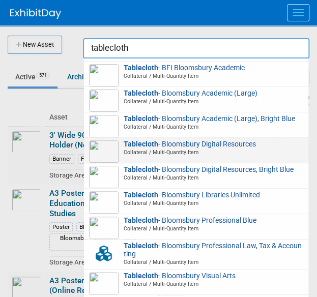
scroll to position [77, 0]
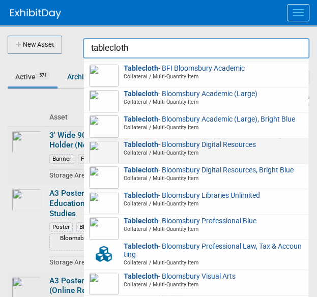
click at [150, 156] on span "Collateral / Multi-Quantity Item" at bounding box center [197, 152] width 211 height 7
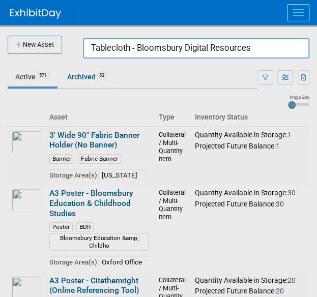
drag, startPoint x: 268, startPoint y: 48, endPoint x: 43, endPoint y: 20, distance: 226.9
click at [43, 20] on body "A&P Conference Workspace Events Task Board Assets New Asset Search Assets Bulk …" at bounding box center [158, 148] width 317 height 297
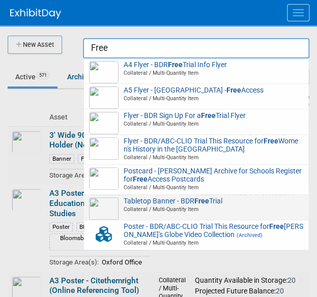
click at [177, 200] on span "Tabletop Banner - BDR Free Trial Collateral / Multi-Quantity Item" at bounding box center [196, 205] width 214 height 16
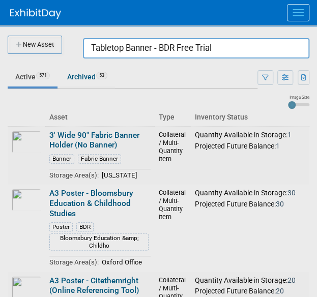
drag, startPoint x: 225, startPoint y: 44, endPoint x: 13, endPoint y: 25, distance: 212.4
click at [13, 25] on body "A&P Conference Workspace Events Task Board Assets New Asset Search Assets Bulk …" at bounding box center [158, 148] width 317 height 297
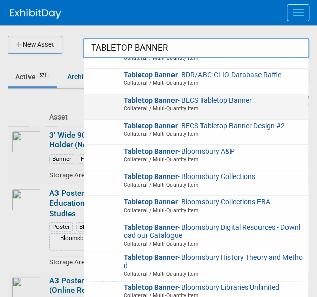
scroll to position [73, 0]
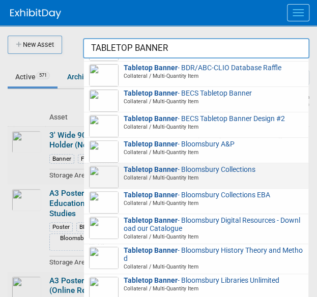
click at [155, 172] on strong "Tabletop Banner" at bounding box center [151, 169] width 54 height 8
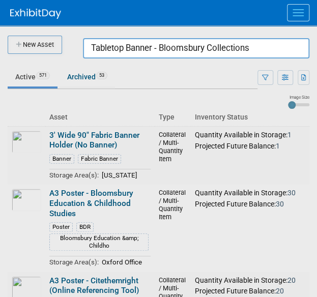
drag, startPoint x: 267, startPoint y: 52, endPoint x: 24, endPoint y: 39, distance: 243.9
click at [24, 39] on body "A&P Conference Workspace Events Task Board Assets New Asset Search Assets Bulk …" at bounding box center [158, 148] width 317 height 297
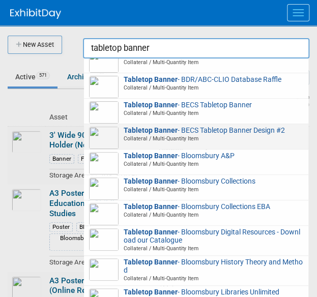
scroll to position [63, 0]
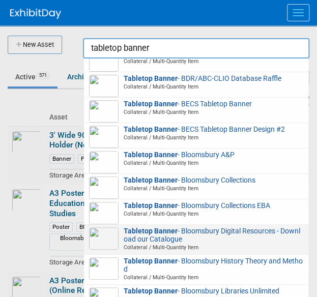
click at [147, 230] on strong "Tabletop Banner" at bounding box center [151, 231] width 54 height 8
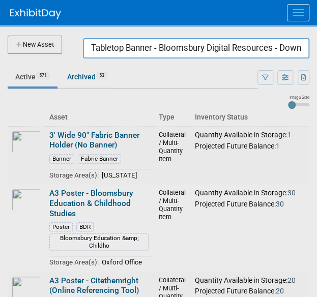
drag, startPoint x: 83, startPoint y: 52, endPoint x: 324, endPoint y: 61, distance: 241.2
click at [317, 61] on html "A&P Conference Workspace Events Task Board Assets New Asset Search Assets Bulk …" at bounding box center [158, 148] width 317 height 297
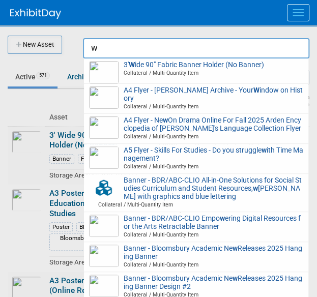
scroll to position [0, 0]
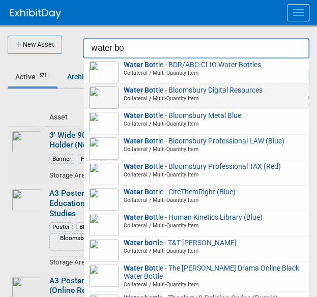
click at [262, 98] on span "Collateral / Multi-Quantity Item" at bounding box center [197, 98] width 211 height 7
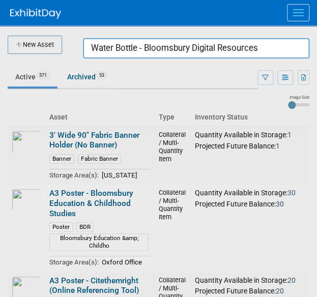
drag, startPoint x: 272, startPoint y: 49, endPoint x: 37, endPoint y: 35, distance: 235.4
click at [37, 35] on body "A&P Conference Workspace Events Task Board Assets New Asset Search Assets Bulk …" at bounding box center [158, 148] width 317 height 297
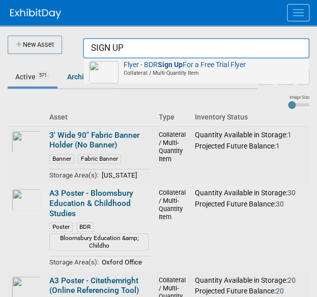
click at [120, 71] on span "Collateral / Multi-Quantity Item" at bounding box center [197, 72] width 211 height 7
type input "Flyer - BDR Sign Up For a Free Trial Flyer"
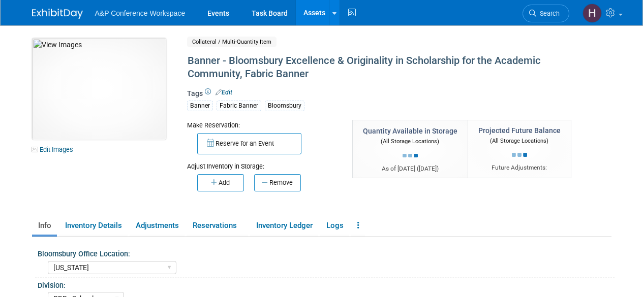
select select "[US_STATE]"
select select "BDR - Schools"
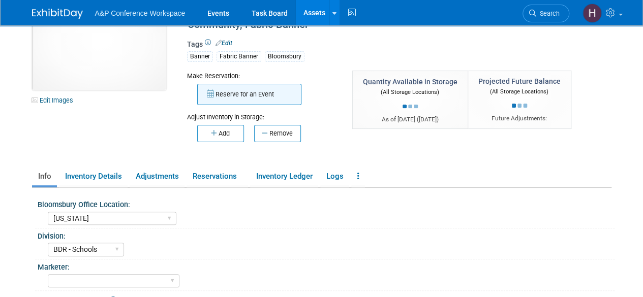
scroll to position [50, 0]
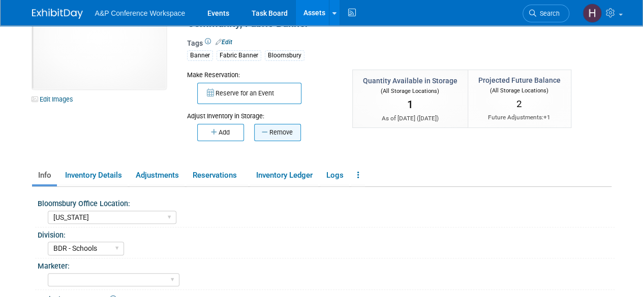
click at [269, 137] on button "Remove" at bounding box center [277, 132] width 47 height 17
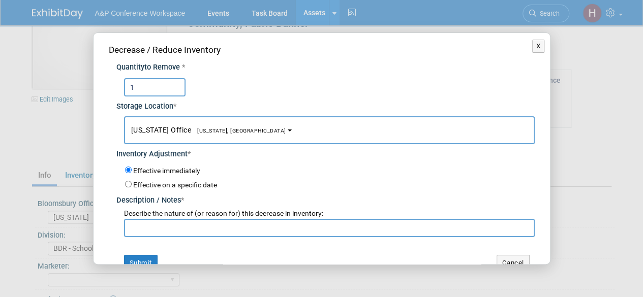
type input "1"
click at [236, 234] on input "text" at bounding box center [329, 228] width 411 height 18
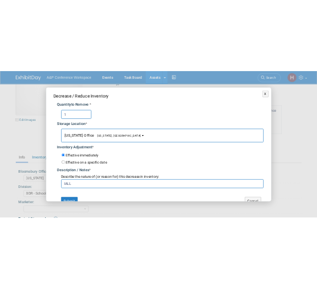
scroll to position [16, 0]
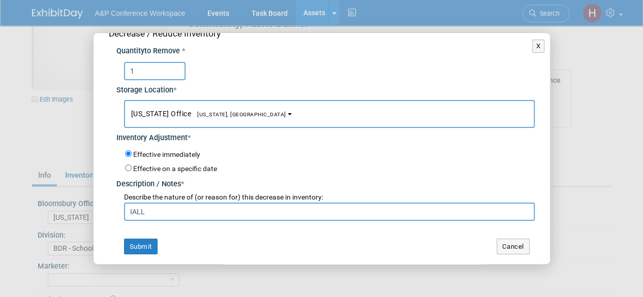
type input "IALL"
click at [135, 228] on div "Decrease / Reduce Inventory Quantity to Remove * 1 Storage Location * [US_STATE…" at bounding box center [322, 141] width 457 height 249
click at [155, 255] on div "Decrease / Reduce Inventory Quantity to Remove * 1 Storage Location * [US_STATE…" at bounding box center [322, 141] width 457 height 249
click at [149, 251] on button "Submit" at bounding box center [141, 247] width 34 height 16
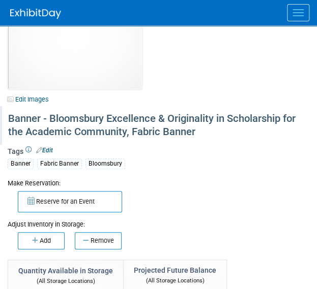
click at [98, 142] on div "Banner - Bloomsbury Excellence & Originality in Scholarship for the Academic Co…" at bounding box center [158, 125] width 317 height 39
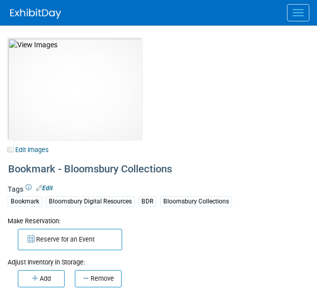
select select "[GEOGRAPHIC_DATA], [US_STATE]"
select select "BDR - Libraries"
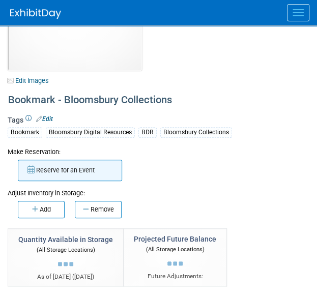
scroll to position [71, 0]
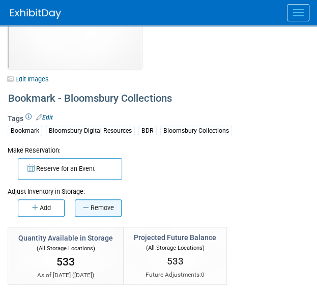
click at [81, 207] on button "Remove" at bounding box center [98, 207] width 47 height 17
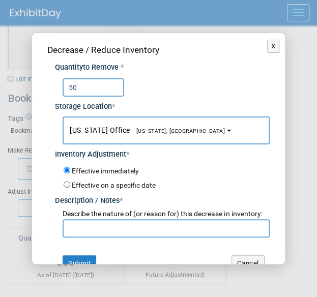
type input "50"
click at [110, 237] on input "text" at bounding box center [166, 228] width 206 height 18
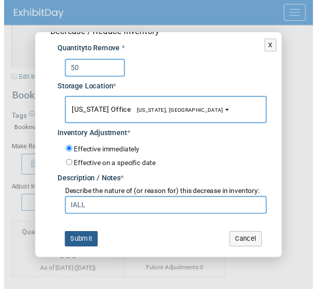
scroll to position [26, 0]
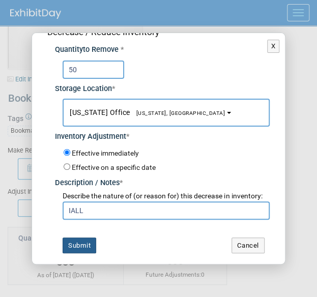
type input "IALL"
click at [84, 242] on button "Submit" at bounding box center [80, 245] width 34 height 16
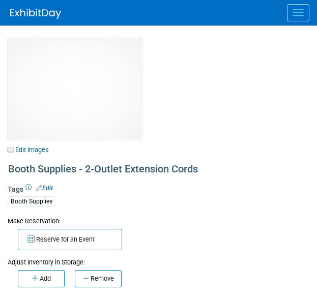
select select "[US_STATE]"
select select "BDR - Libraries"
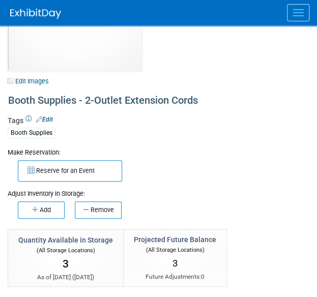
scroll to position [69, 0]
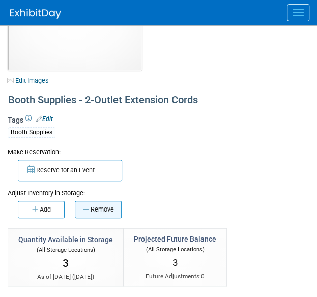
click at [95, 207] on button "Remove" at bounding box center [98, 209] width 47 height 17
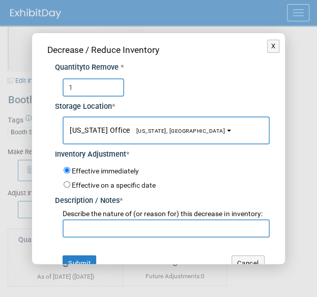
type input "1"
click at [91, 237] on input "text" at bounding box center [166, 228] width 206 height 18
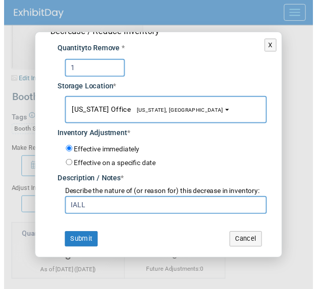
scroll to position [26, 0]
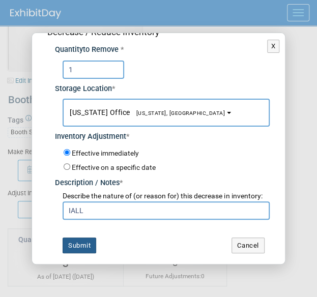
type input "IALL"
click at [83, 243] on button "Submit" at bounding box center [80, 245] width 34 height 16
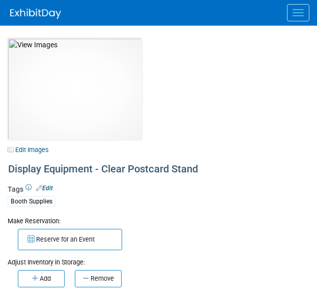
select select "[US_STATE]"
select select "BDR - Libraries"
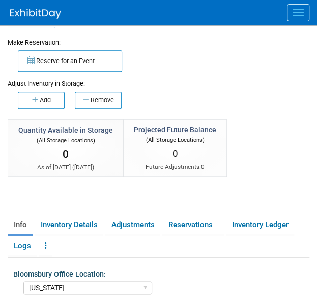
scroll to position [181, 0]
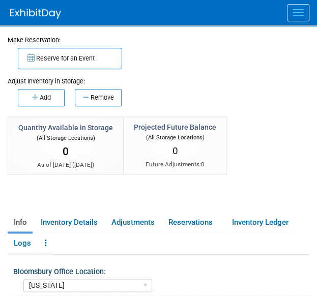
click at [45, 116] on td "Quantity Available in Storage (All Storage Locations) 0 As of today ( Oct 3, 20…" at bounding box center [65, 145] width 115 height 58
click at [33, 102] on button "Add" at bounding box center [41, 97] width 47 height 17
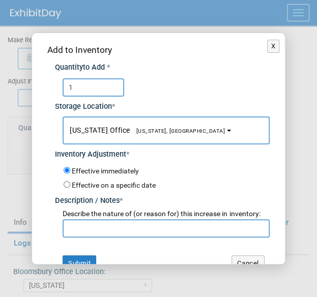
type input "1"
click at [100, 229] on input "text" at bounding box center [166, 228] width 206 height 18
type input "M"
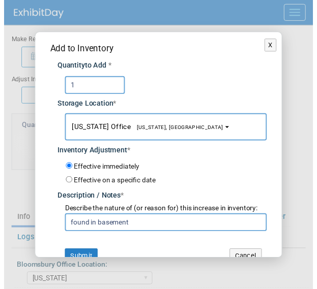
scroll to position [16, 0]
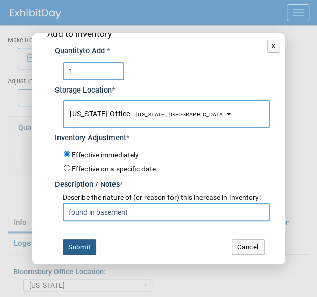
type input "found in basement"
click at [63, 246] on button "Submit" at bounding box center [80, 247] width 34 height 16
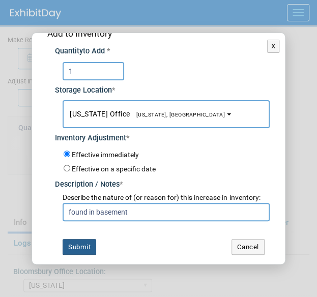
click at [83, 250] on button "Submit" at bounding box center [80, 247] width 34 height 16
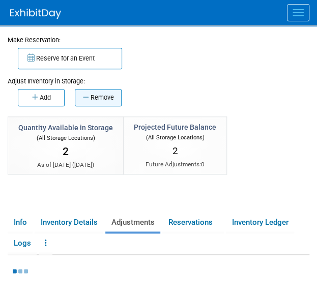
click at [84, 92] on button "Remove" at bounding box center [98, 97] width 47 height 17
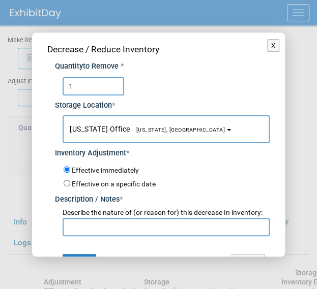
type input "1"
click at [105, 248] on div "Decrease / Reduce Inventory Quantity to Remove * 1 Storage Location * New York …" at bounding box center [158, 157] width 252 height 249
click at [91, 236] on input "text" at bounding box center [166, 227] width 206 height 18
click at [77, 229] on input "text" at bounding box center [166, 227] width 206 height 18
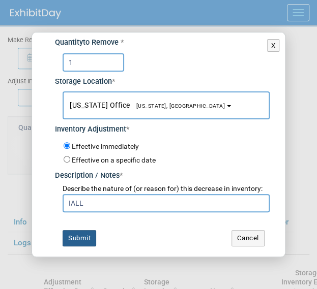
type input "IALL"
click at [75, 246] on button "Submit" at bounding box center [80, 238] width 34 height 16
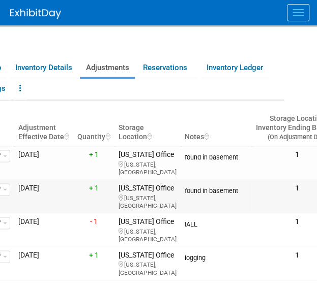
scroll to position [336, 0]
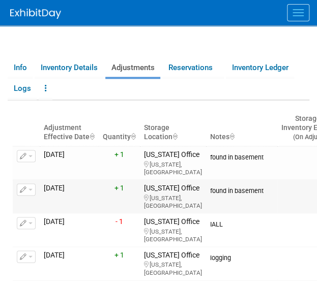
click at [21, 191] on button "button" at bounding box center [26, 190] width 19 height 12
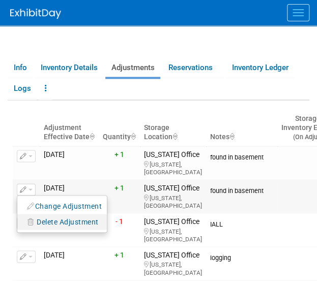
click at [48, 226] on span "Delete Adjustment" at bounding box center [68, 222] width 62 height 8
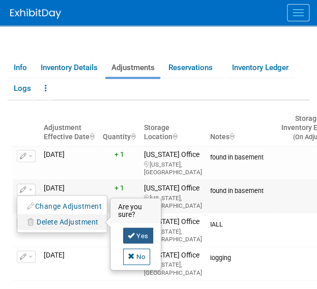
click at [129, 238] on icon at bounding box center [131, 235] width 7 height 7
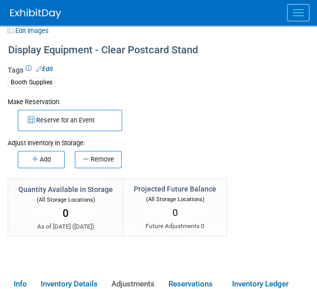
scroll to position [117, 0]
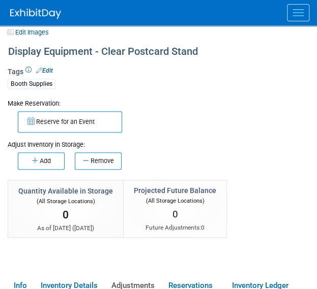
click at [310, 11] on div at bounding box center [163, 12] width 307 height 25
click at [295, 10] on button "Menu" at bounding box center [298, 12] width 22 height 17
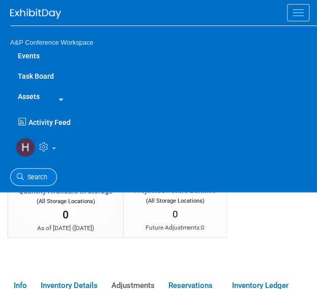
click at [13, 183] on link "Search" at bounding box center [33, 177] width 47 height 18
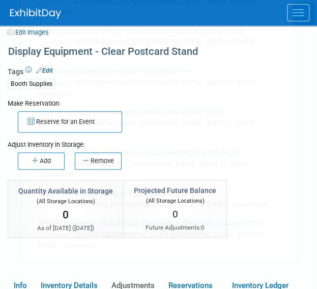
scroll to position [0, 0]
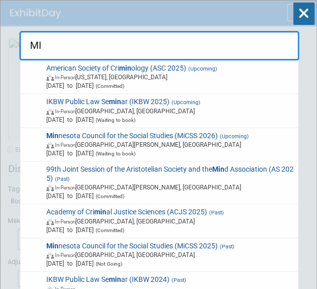
type input "M"
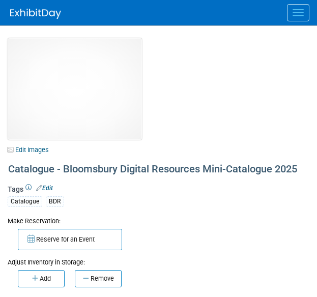
select select "[GEOGRAPHIC_DATA], [US_STATE]"
select select "BDR - Libraries"
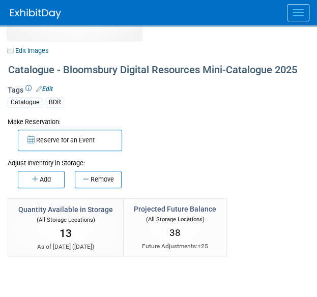
scroll to position [105, 0]
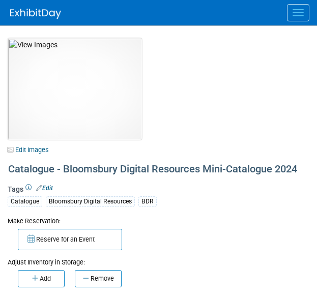
select select "[GEOGRAPHIC_DATA], [US_STATE]"
select select "BDR - Libraries"
select select "[PERSON_NAME]"
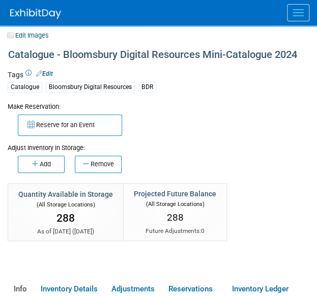
scroll to position [112, 0]
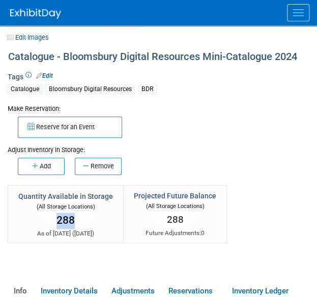
drag, startPoint x: 78, startPoint y: 220, endPoint x: 48, endPoint y: 217, distance: 30.2
click at [48, 217] on div "288" at bounding box center [65, 220] width 95 height 19
copy span "288"
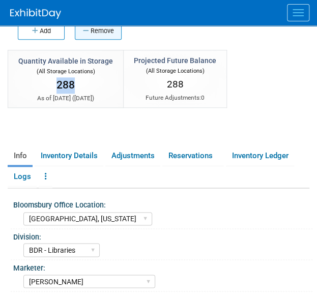
scroll to position [251, 0]
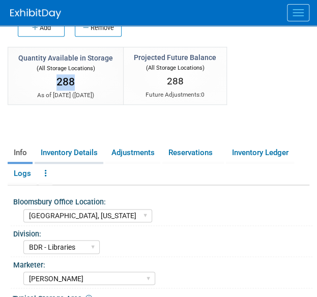
click at [72, 149] on link "Inventory Details" at bounding box center [69, 153] width 69 height 18
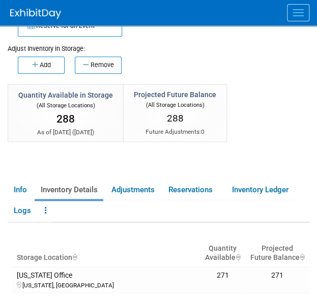
scroll to position [212, 0]
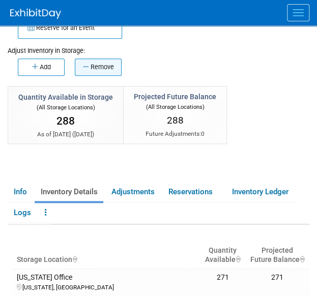
click at [84, 70] on button "Remove" at bounding box center [98, 66] width 47 height 17
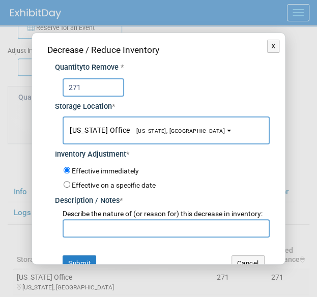
type input "271"
click at [98, 235] on input "text" at bounding box center [166, 228] width 206 height 18
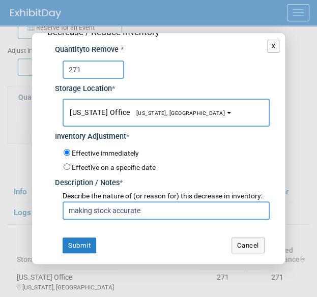
type input "making stock accurate"
click at [96, 237] on td "Submit" at bounding box center [100, 245] width 106 height 16
click at [83, 241] on button "Submit" at bounding box center [80, 245] width 34 height 16
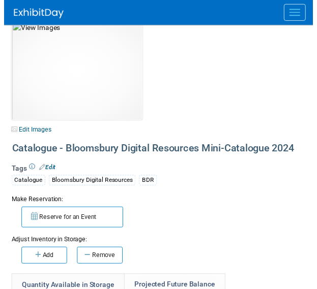
scroll to position [0, 0]
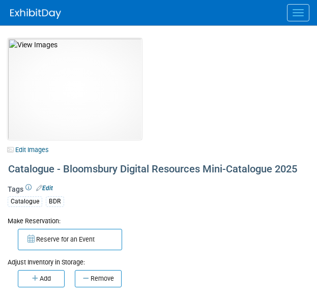
select select "[GEOGRAPHIC_DATA], [US_STATE]"
select select "BDR - Libraries"
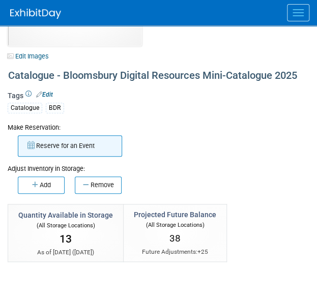
scroll to position [98, 0]
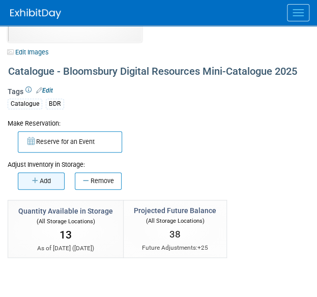
click at [29, 177] on button "Add" at bounding box center [41, 180] width 47 height 17
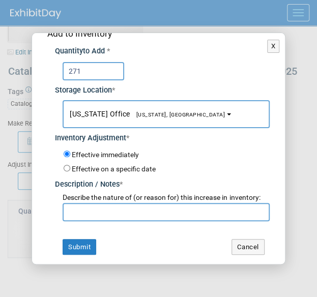
scroll to position [8, 0]
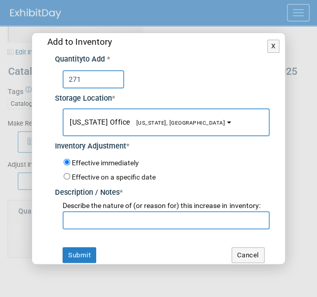
type input "271"
click at [100, 221] on input "text" at bounding box center [166, 220] width 206 height 18
type input "a"
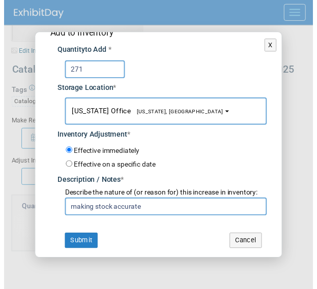
scroll to position [15, 0]
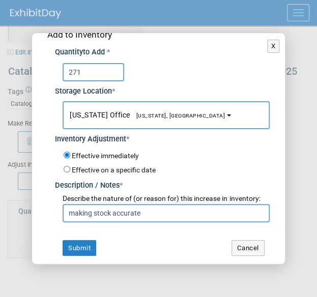
type input "making stock accurate"
click at [100, 221] on div "Add to Inventory Quantity to Add * 271 Storage Location * [US_STATE] Office<spa…" at bounding box center [158, 142] width 252 height 249
click at [76, 236] on div "Add to Inventory Quantity to Add * 271 Storage Location * [US_STATE] Office<spa…" at bounding box center [158, 142] width 252 height 249
click at [91, 246] on button "Submit" at bounding box center [80, 248] width 34 height 16
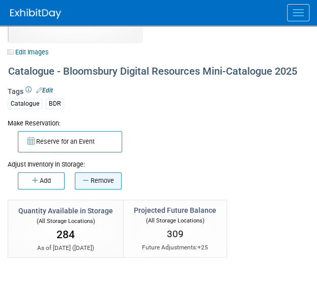
click at [87, 185] on button "Remove" at bounding box center [98, 180] width 47 height 17
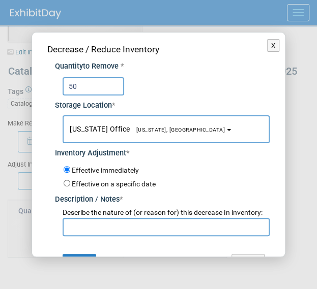
type input "5"
type input "40"
click at [108, 236] on input "text" at bounding box center [166, 227] width 206 height 18
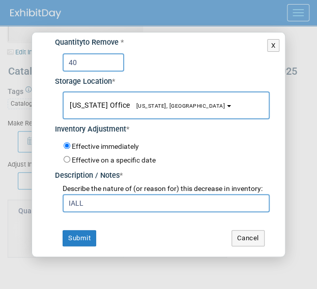
scroll to position [24, 0]
type input "IALL"
click at [98, 241] on td "Submit" at bounding box center [100, 238] width 106 height 16
click at [82, 241] on button "Submit" at bounding box center [80, 238] width 34 height 16
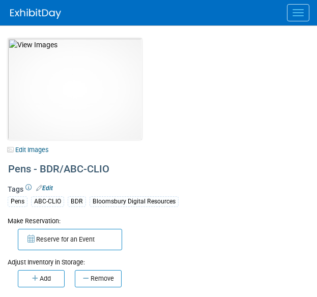
select select "[GEOGRAPHIC_DATA], [US_STATE]"
select select "BDR - Schools"
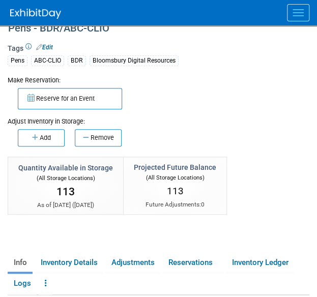
scroll to position [158, 0]
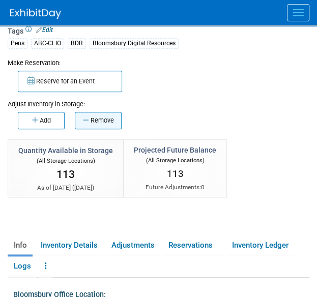
click at [102, 122] on button "Remove" at bounding box center [98, 120] width 47 height 17
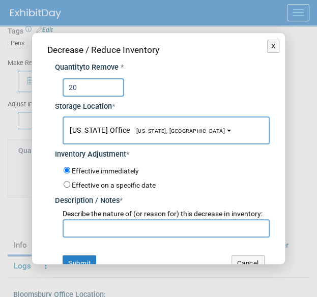
type input "20"
click at [109, 237] on input "text" at bounding box center [166, 228] width 206 height 18
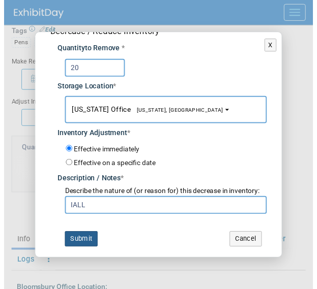
scroll to position [25, 0]
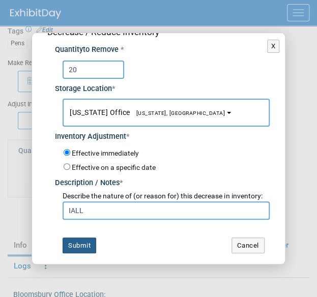
type input "IALL"
click at [93, 242] on button "Submit" at bounding box center [80, 245] width 34 height 16
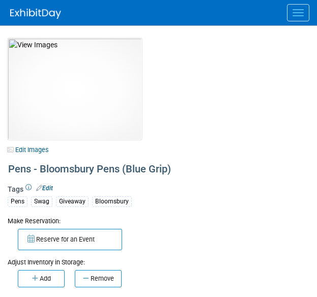
select select "[US_STATE]"
select select "BDR - Libraries"
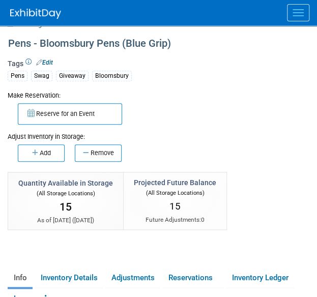
scroll to position [131, 0]
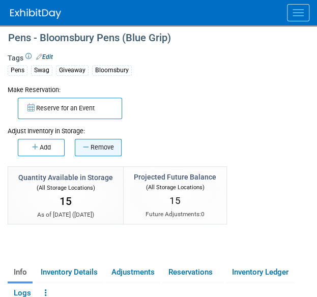
click at [94, 149] on button "Remove" at bounding box center [98, 147] width 47 height 17
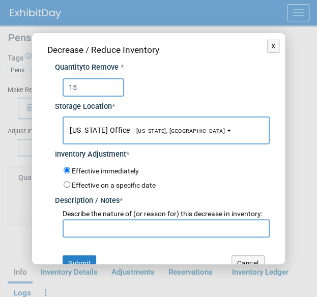
type input "15"
click at [77, 237] on input "text" at bounding box center [166, 228] width 206 height 18
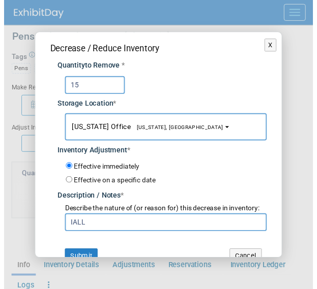
scroll to position [26, 0]
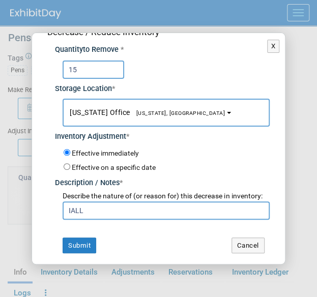
type input "IALL"
click at [77, 241] on button "Submit" at bounding box center [80, 245] width 34 height 16
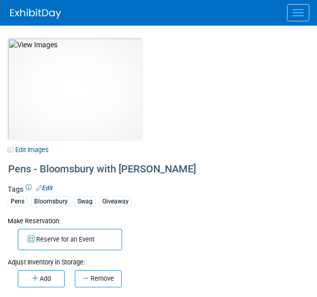
select select "[US_STATE]"
select select "A&P"
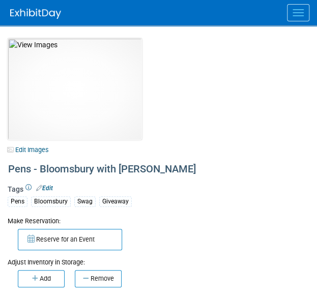
scroll to position [135, 0]
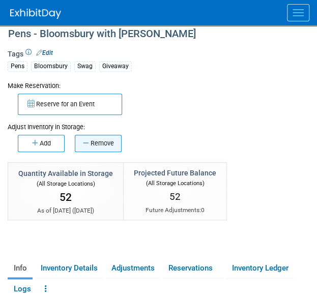
click at [93, 140] on button "Remove" at bounding box center [98, 143] width 47 height 17
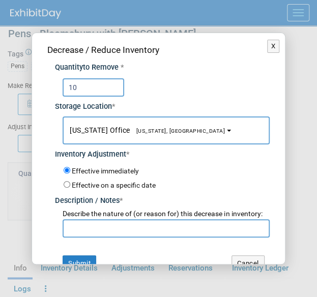
type input "10"
click at [86, 237] on input "text" at bounding box center [166, 228] width 206 height 18
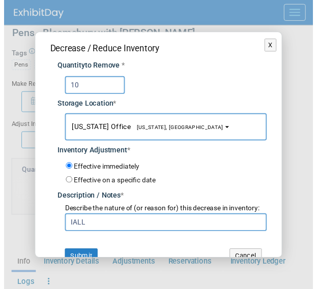
scroll to position [26, 0]
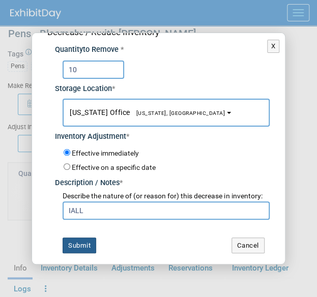
type input "IALL"
click at [78, 245] on button "Submit" at bounding box center [80, 245] width 34 height 16
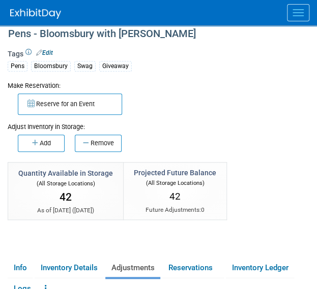
scroll to position [0, 0]
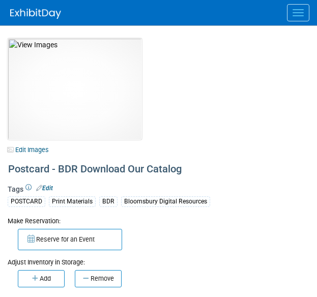
select select "[US_STATE]"
select select "BDR - Libraries"
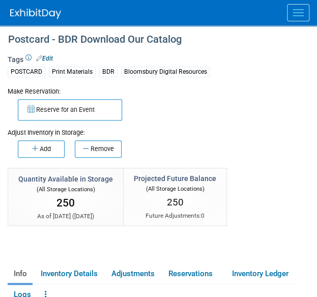
scroll to position [137, 0]
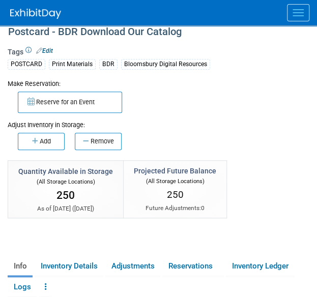
click at [88, 155] on div "Make Reservation: Reserve for an Event Adjust Inventory in Storage:" at bounding box center [158, 163] width 317 height 171
click at [86, 128] on div "Adjust Inventory in Storage:" at bounding box center [159, 121] width 302 height 17
click at [89, 134] on button "Remove" at bounding box center [98, 141] width 47 height 17
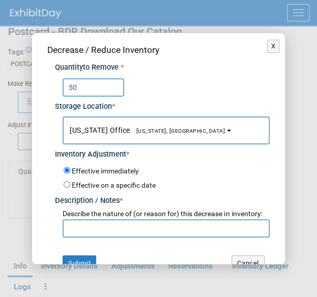
type input "50"
click at [84, 236] on input "text" at bounding box center [166, 228] width 206 height 18
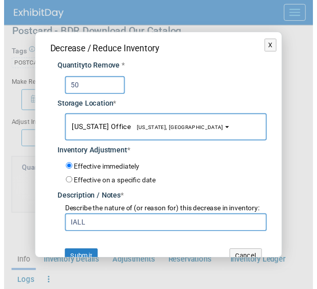
scroll to position [26, 0]
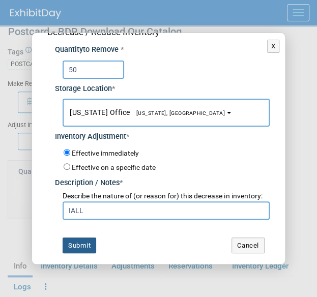
type input "IALL"
click at [77, 248] on button "Submit" at bounding box center [80, 245] width 34 height 16
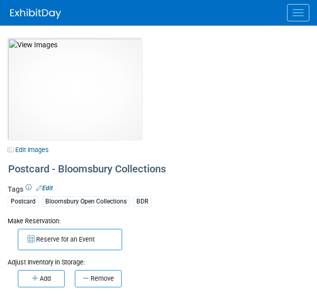
select select "[US_STATE]"
select select "BDR - Libraries"
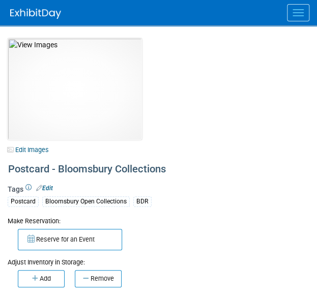
click at [77, 268] on div "Add Remove" at bounding box center [159, 277] width 302 height 20
click at [89, 273] on button "Remove" at bounding box center [98, 278] width 47 height 17
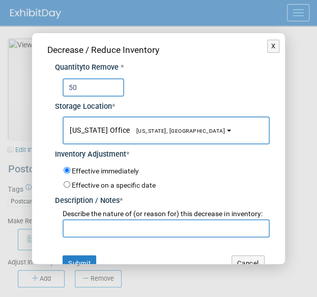
type input "50"
click at [98, 219] on div "Describe the nature of (or reason for) this decrease in inventory:" at bounding box center [166, 214] width 206 height 10
click at [80, 237] on input "text" at bounding box center [166, 228] width 206 height 18
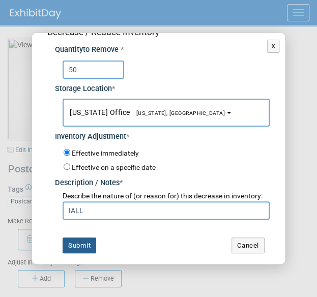
type input "IALL"
click at [78, 242] on button "Submit" at bounding box center [80, 245] width 34 height 16
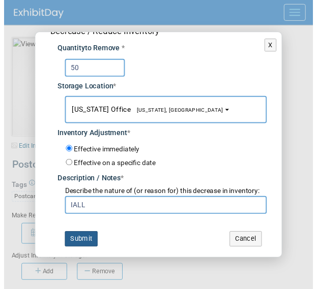
scroll to position [26, 0]
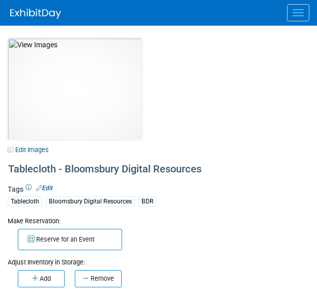
select select "[GEOGRAPHIC_DATA], [US_STATE]"
select select "BDR - Libraries"
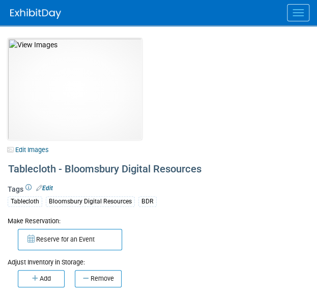
scroll to position [80, 0]
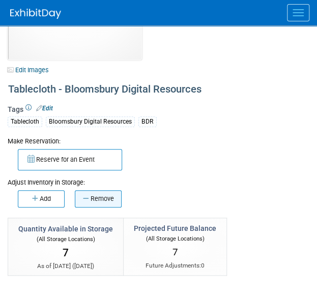
click at [93, 201] on button "Remove" at bounding box center [98, 198] width 47 height 17
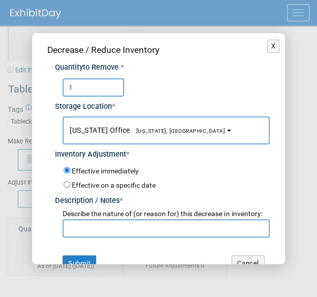
type input "1"
click at [127, 230] on input "text" at bounding box center [166, 228] width 206 height 18
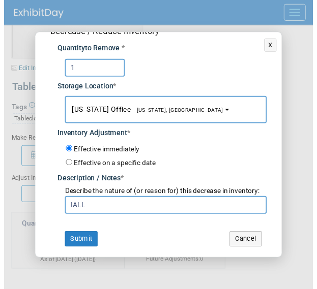
scroll to position [26, 0]
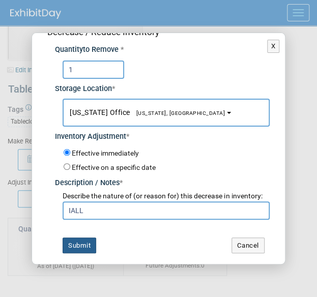
type input "IALL"
click at [83, 238] on button "Submit" at bounding box center [80, 245] width 34 height 16
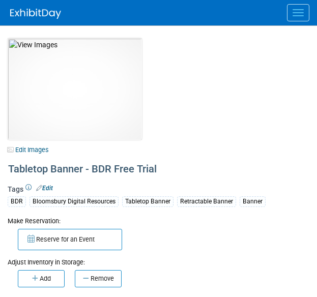
select select "[US_STATE]"
select select "BDR - Libraries"
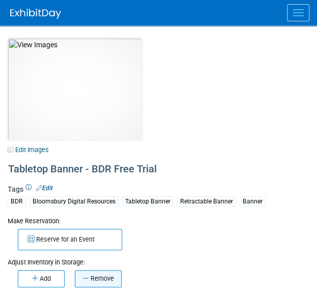
click at [78, 280] on button "Remove" at bounding box center [98, 278] width 47 height 17
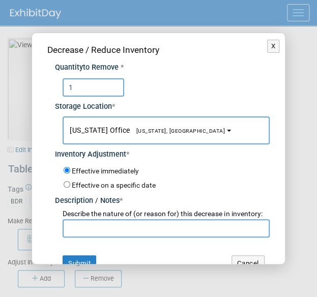
type input "1"
click at [85, 218] on span "Describe the nature of (or reason for) this decrease in inventory:" at bounding box center [162, 213] width 199 height 8
click at [76, 235] on input "text" at bounding box center [166, 228] width 206 height 18
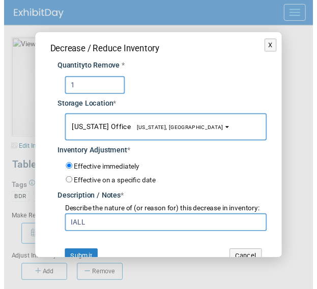
scroll to position [26, 0]
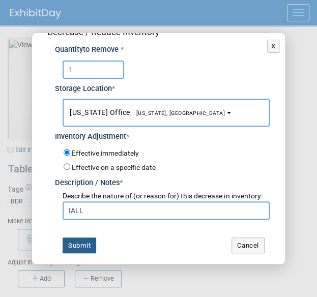
type input "IALL"
click at [72, 244] on button "Submit" at bounding box center [80, 245] width 34 height 16
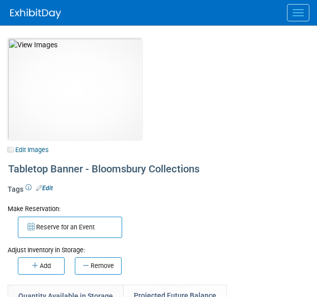
select select "[GEOGRAPHIC_DATA], [US_STATE]"
select select "BDR - Libraries"
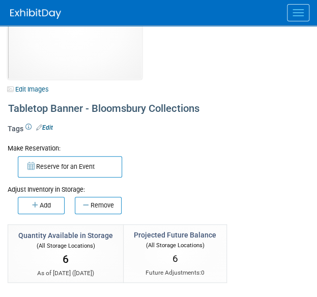
scroll to position [61, 0]
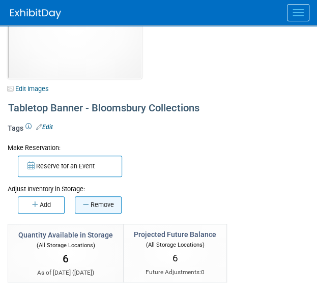
click at [93, 206] on button "Remove" at bounding box center [98, 204] width 47 height 17
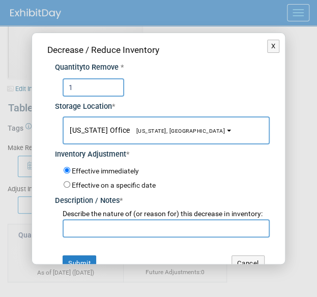
type input "1"
click at [99, 219] on div "Describe the nature of (or reason for) this decrease in inventory:" at bounding box center [166, 214] width 206 height 10
click at [87, 235] on input "text" at bounding box center [166, 228] width 206 height 18
type input "A"
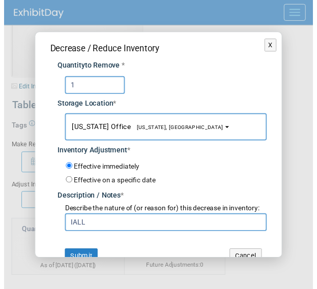
scroll to position [26, 0]
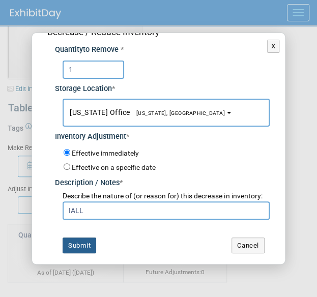
type input "IALL"
click at [83, 239] on button "Submit" at bounding box center [80, 245] width 34 height 16
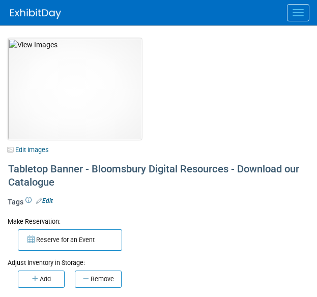
select select "[GEOGRAPHIC_DATA], [US_STATE]"
select select "BDR - Libraries"
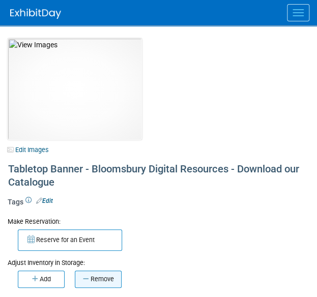
click at [106, 273] on button "Remove" at bounding box center [98, 279] width 47 height 17
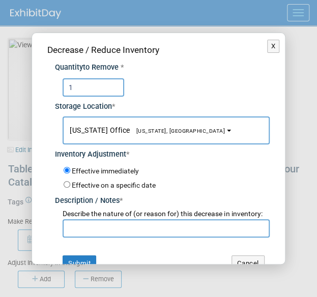
type input "1"
click at [93, 219] on div "Describe the nature of (or reason for) this decrease in inventory:" at bounding box center [166, 214] width 206 height 10
click at [85, 231] on input "text" at bounding box center [166, 228] width 206 height 18
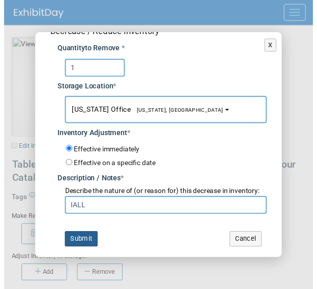
scroll to position [26, 0]
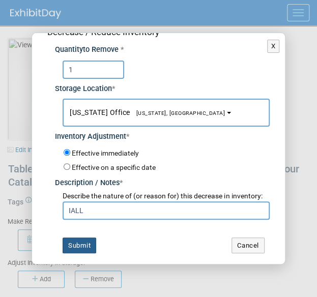
type input "IALL"
click at [71, 248] on button "Submit" at bounding box center [80, 245] width 34 height 16
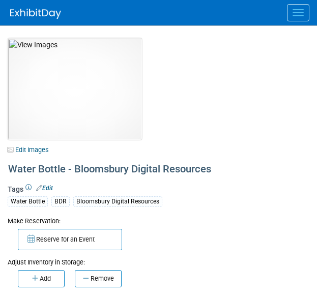
select select "[GEOGRAPHIC_DATA], [US_STATE]"
select select "BDR - Libraries"
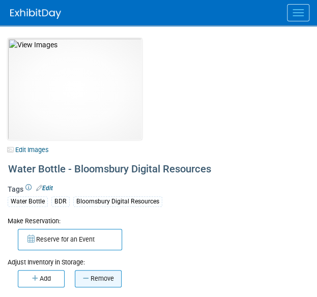
click at [87, 273] on button "Remove" at bounding box center [98, 278] width 47 height 17
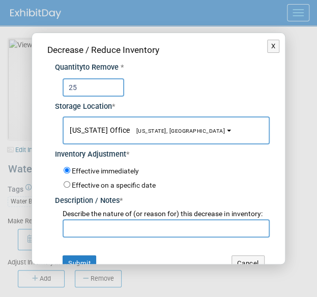
type input "25"
click at [77, 237] on input "text" at bounding box center [166, 228] width 206 height 18
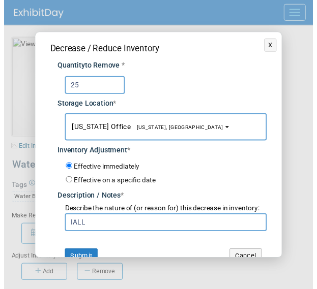
scroll to position [26, 0]
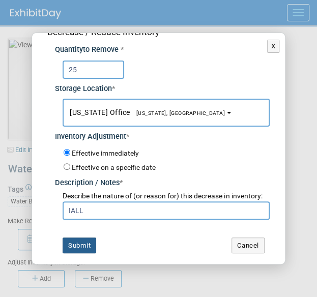
type input "IALL"
click at [75, 248] on button "Submit" at bounding box center [80, 245] width 34 height 16
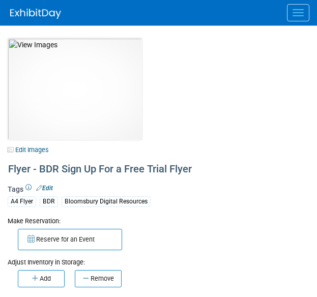
select select "[US_STATE]"
select select "BDR - Libraries"
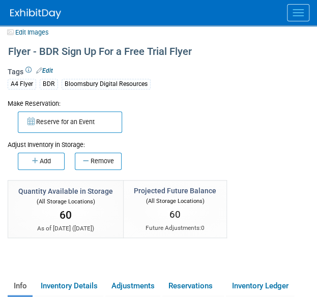
scroll to position [114, 0]
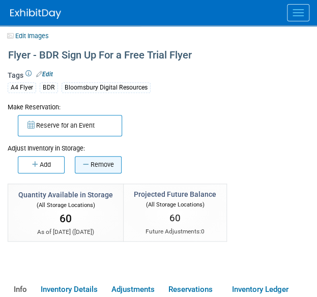
click at [93, 165] on button "Remove" at bounding box center [98, 164] width 47 height 17
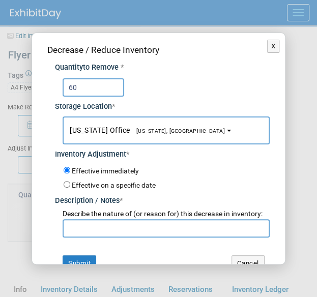
type input "60"
click at [130, 233] on input "text" at bounding box center [166, 228] width 206 height 18
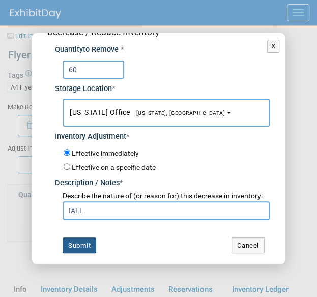
type input "IALL"
click at [91, 252] on button "Submit" at bounding box center [80, 245] width 34 height 16
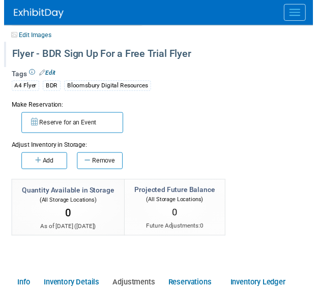
scroll to position [0, 0]
